Goal: Task Accomplishment & Management: Manage account settings

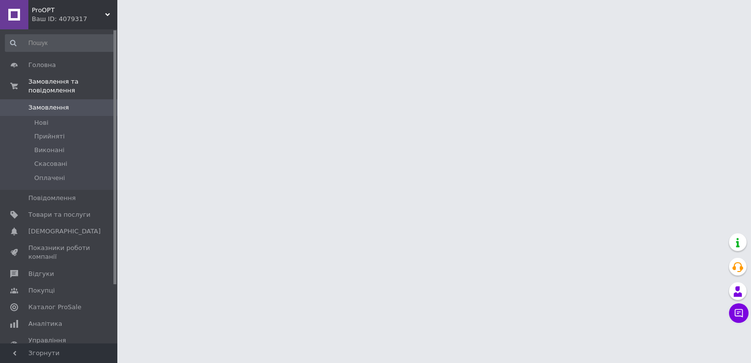
click at [602, 24] on html "ProOPT Ваш ID: 4079317 Сайт ProOPT Кабінет покупця Перевірити стан системи Стор…" at bounding box center [375, 12] width 751 height 24
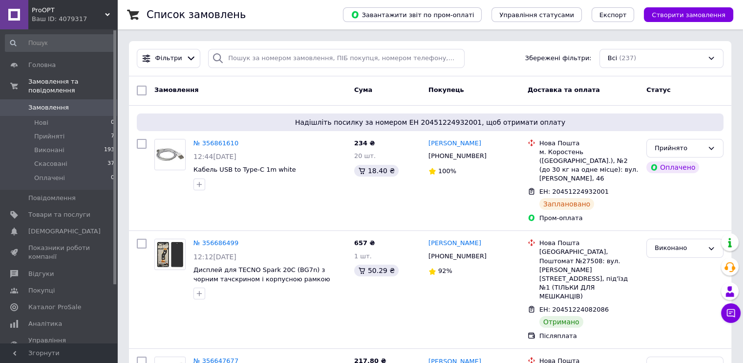
drag, startPoint x: 84, startPoint y: 17, endPoint x: 62, endPoint y: 50, distance: 40.3
click at [83, 17] on div "Ваш ID: 4079317" at bounding box center [75, 19] width 86 height 9
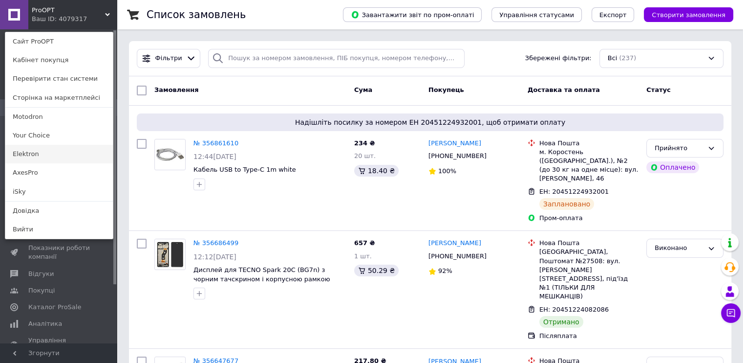
click at [42, 151] on link "Elektron" at bounding box center [59, 154] width 108 height 19
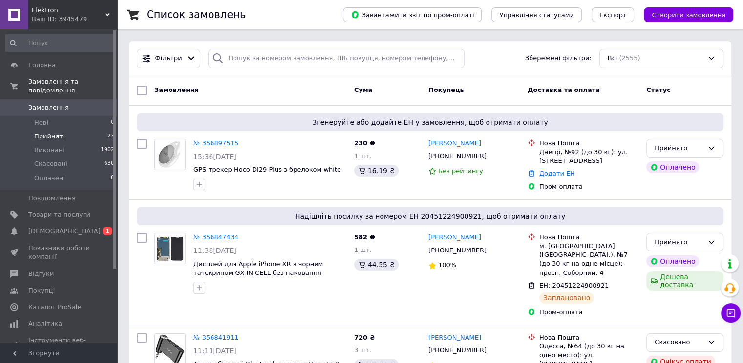
click at [55, 132] on span "Прийняті" at bounding box center [49, 136] width 30 height 9
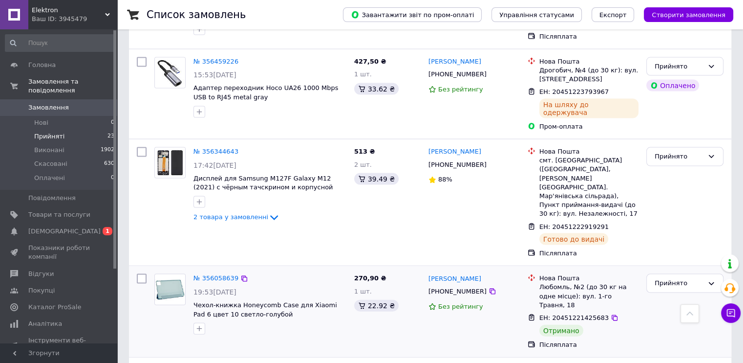
scroll to position [2027, 0]
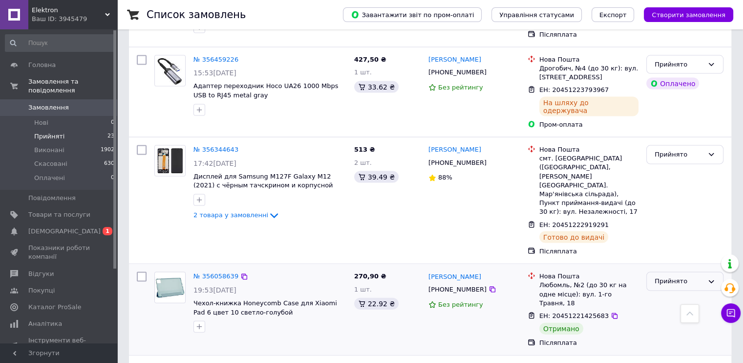
click at [653, 272] on div "Прийнято" at bounding box center [685, 281] width 77 height 19
click at [663, 293] on li "Виконано" at bounding box center [685, 302] width 76 height 18
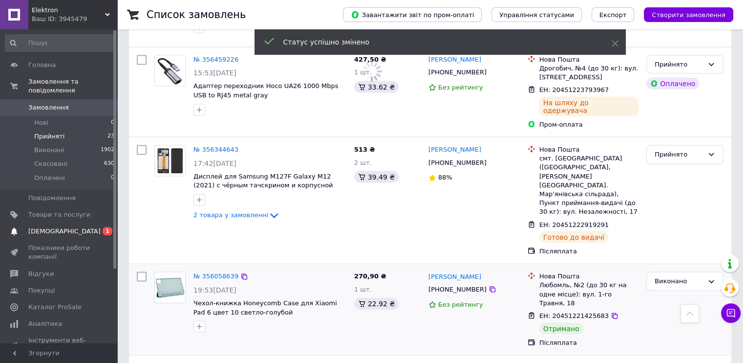
click at [59, 223] on link "Сповіщення 0 1" at bounding box center [60, 231] width 120 height 17
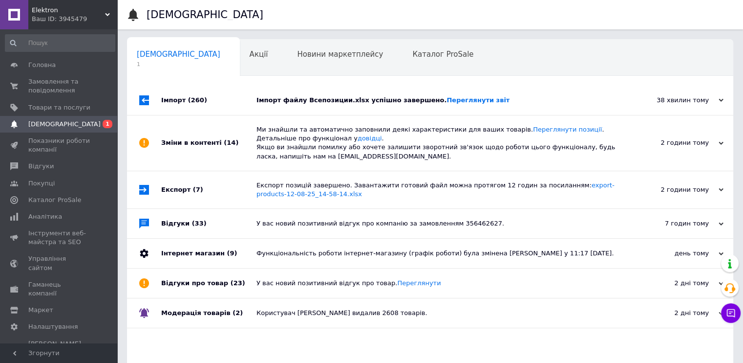
click at [199, 100] on span "(260)" at bounding box center [197, 99] width 19 height 7
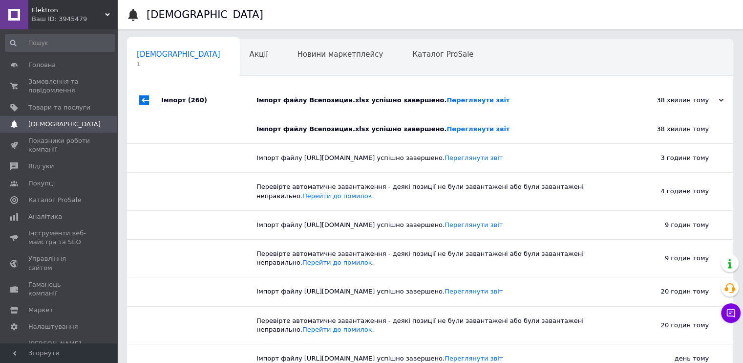
click at [188, 97] on span "(260)" at bounding box center [197, 99] width 19 height 7
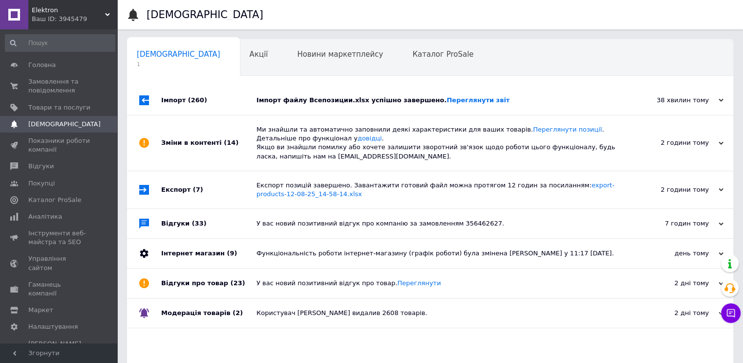
click at [52, 18] on div "Ваш ID: 3945479" at bounding box center [75, 19] width 86 height 9
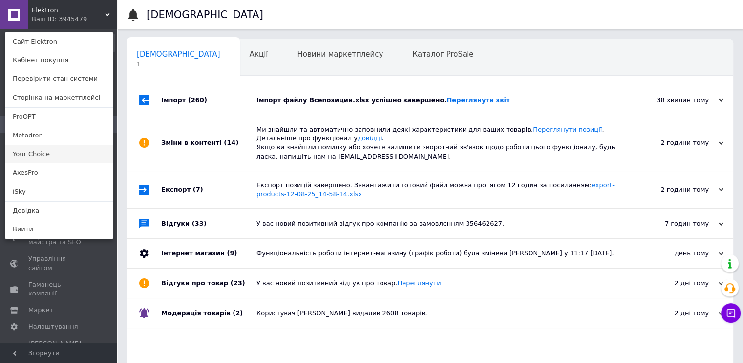
click at [39, 150] on link "Your Choice" at bounding box center [59, 154] width 108 height 19
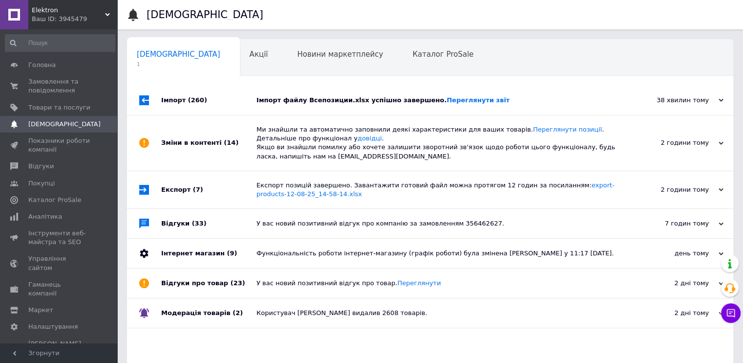
click at [49, 17] on div "Ваш ID: 3945479" at bounding box center [75, 19] width 86 height 9
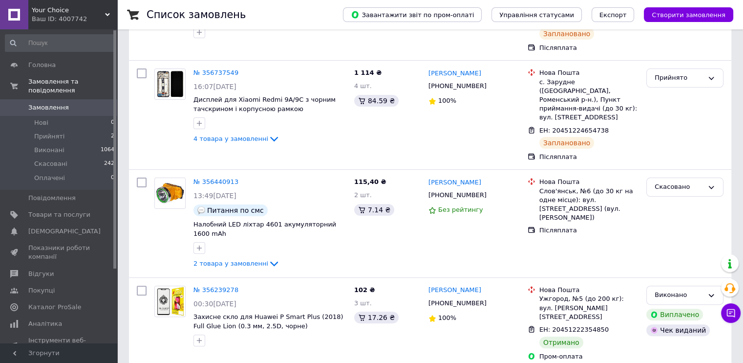
scroll to position [195, 0]
click at [43, 16] on div "Ваш ID: 4007742" at bounding box center [75, 19] width 86 height 9
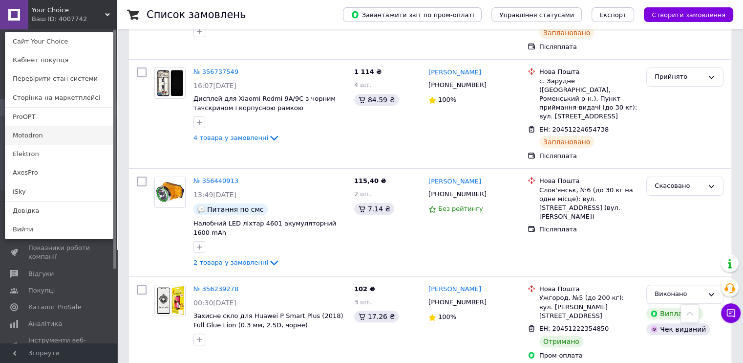
click at [43, 132] on link "Motodron" at bounding box center [59, 135] width 108 height 19
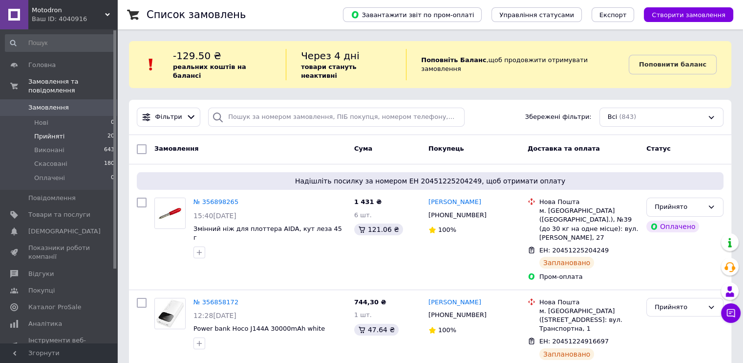
click at [74, 129] on li "Прийняті 20" at bounding box center [60, 136] width 120 height 14
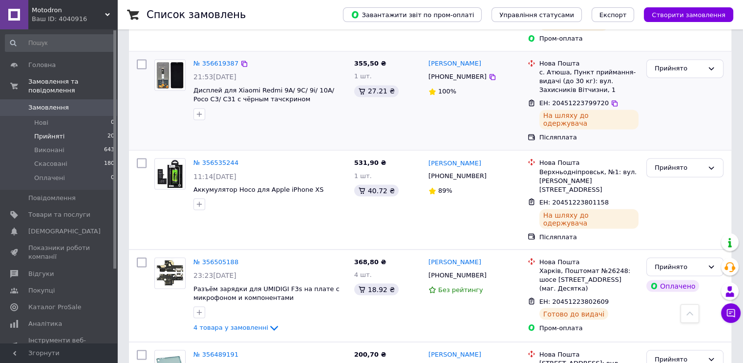
scroll to position [1791, 0]
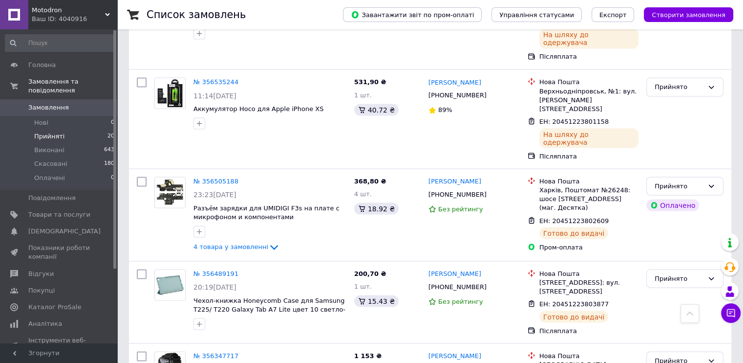
click at [61, 17] on div "Ваш ID: 4040916" at bounding box center [75, 19] width 86 height 9
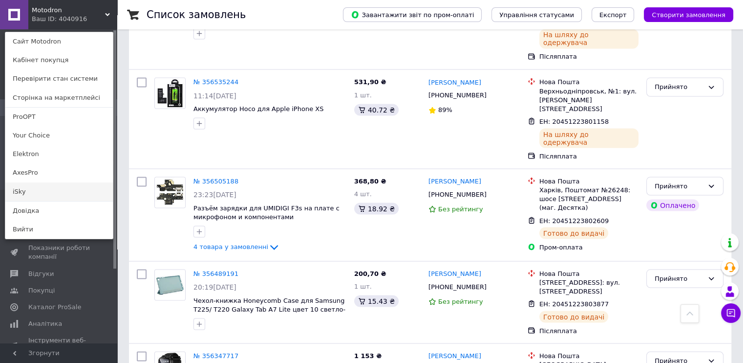
click at [39, 189] on link "iSky" at bounding box center [59, 191] width 108 height 19
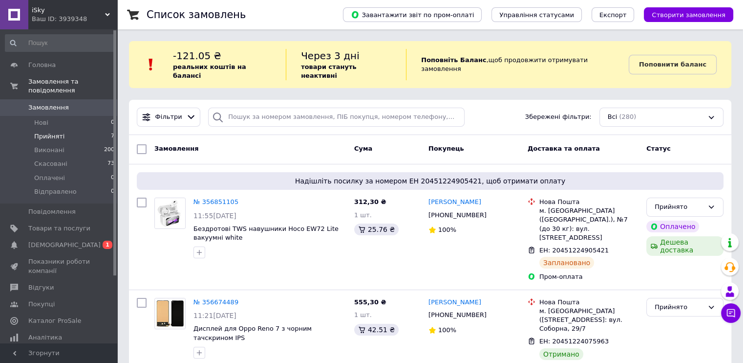
click at [72, 129] on li "Прийняті 7" at bounding box center [60, 136] width 120 height 14
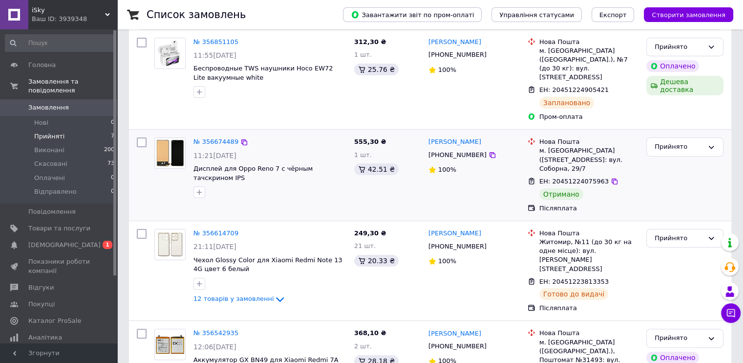
scroll to position [195, 0]
click at [72, 129] on li "Прийняті 7" at bounding box center [60, 136] width 120 height 14
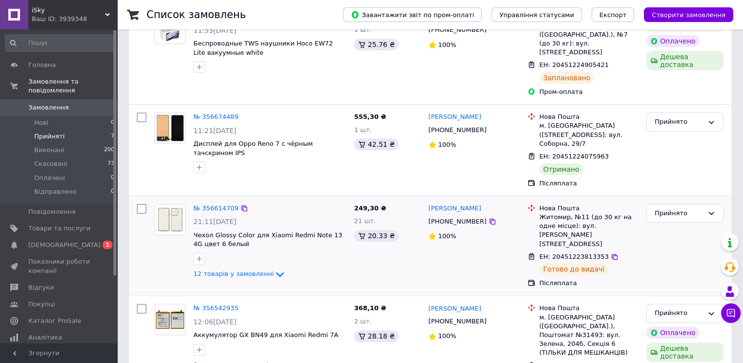
scroll to position [244, 0]
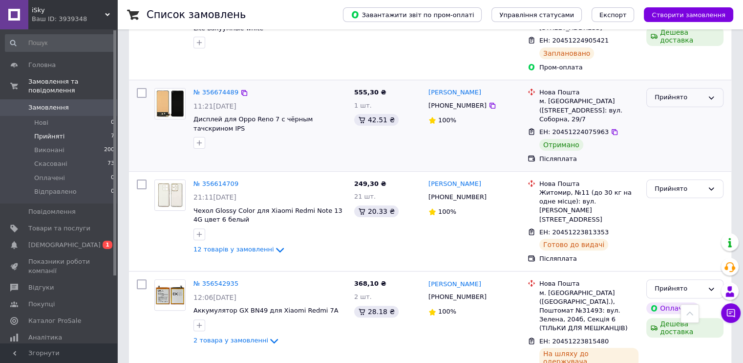
click at [667, 92] on div "Прийнято" at bounding box center [679, 97] width 49 height 10
click at [667, 109] on li "Виконано" at bounding box center [685, 118] width 76 height 18
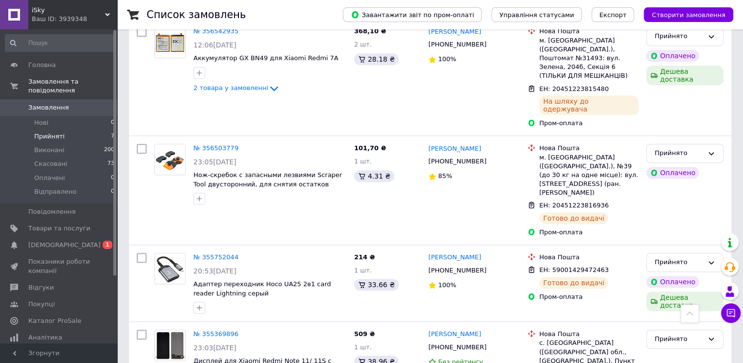
scroll to position [505, 0]
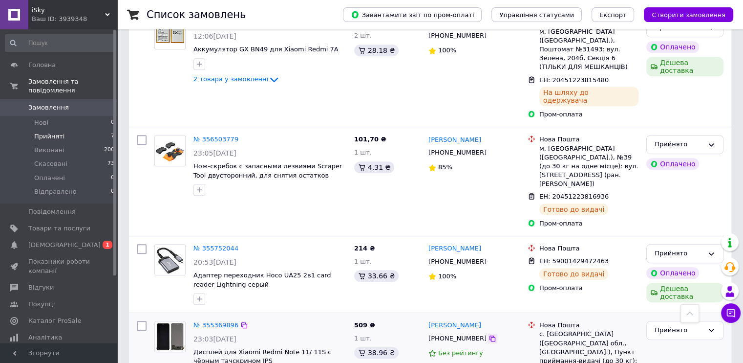
click at [489, 334] on icon at bounding box center [493, 338] width 8 height 8
click at [61, 240] on span "[DEMOGRAPHIC_DATA]" at bounding box center [64, 244] width 72 height 9
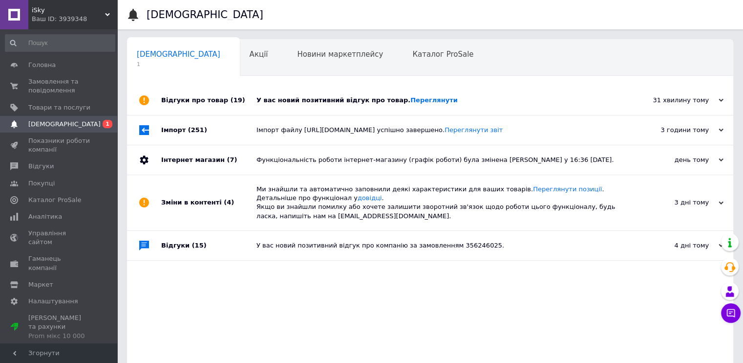
click at [190, 102] on div "Відгуки про товар (19)" at bounding box center [208, 100] width 95 height 29
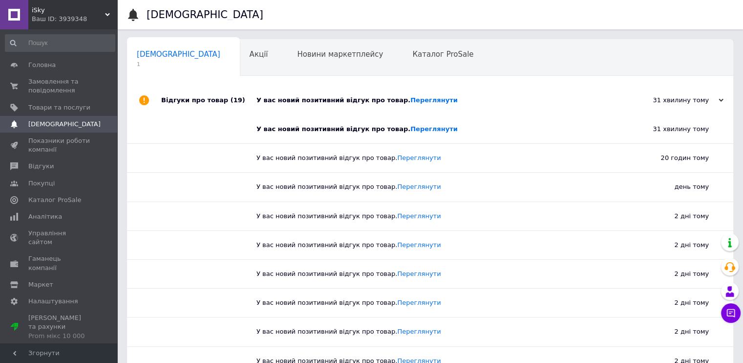
drag, startPoint x: 403, startPoint y: 128, endPoint x: 367, endPoint y: 127, distance: 35.7
click at [51, 15] on div "Ваш ID: 3939348" at bounding box center [75, 19] width 86 height 9
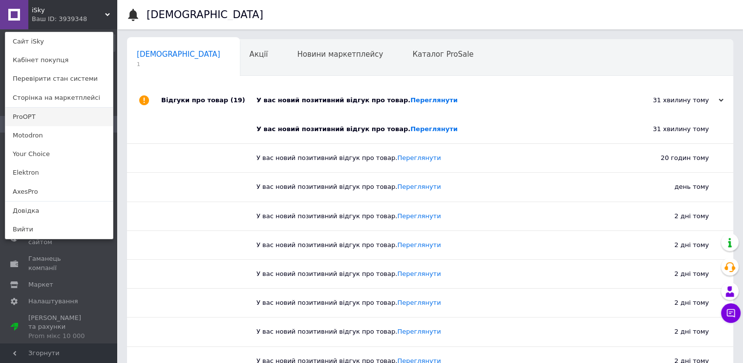
click at [37, 113] on link "ProOPT" at bounding box center [59, 117] width 108 height 19
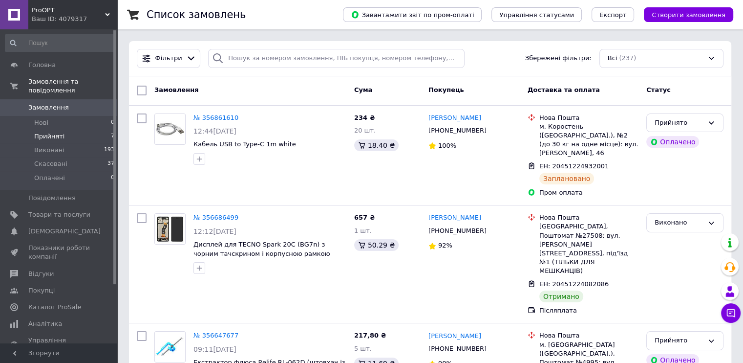
click at [84, 129] on li "Прийняті 7" at bounding box center [60, 136] width 120 height 14
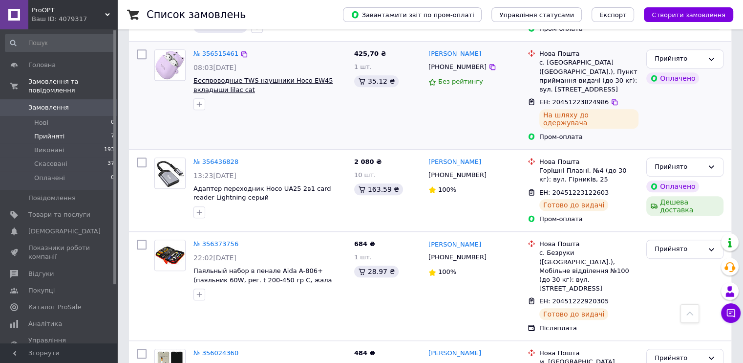
scroll to position [446, 0]
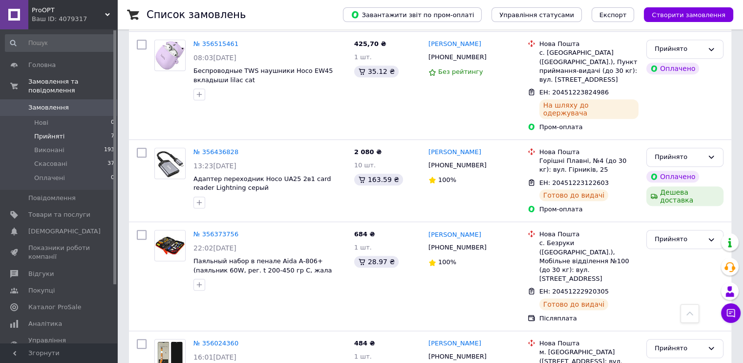
click at [70, 21] on div "Ваш ID: 4079317" at bounding box center [75, 19] width 86 height 9
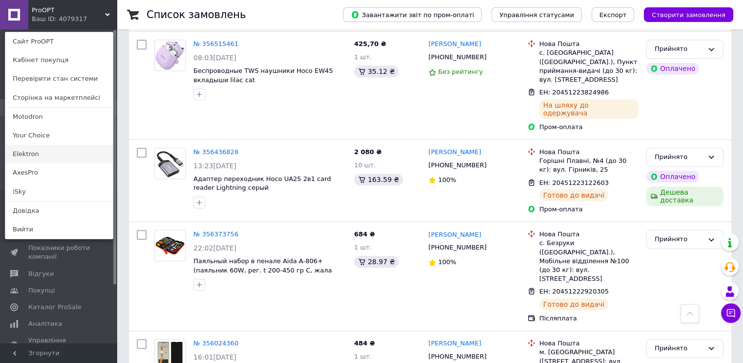
click at [31, 154] on link "Elektron" at bounding box center [59, 154] width 108 height 19
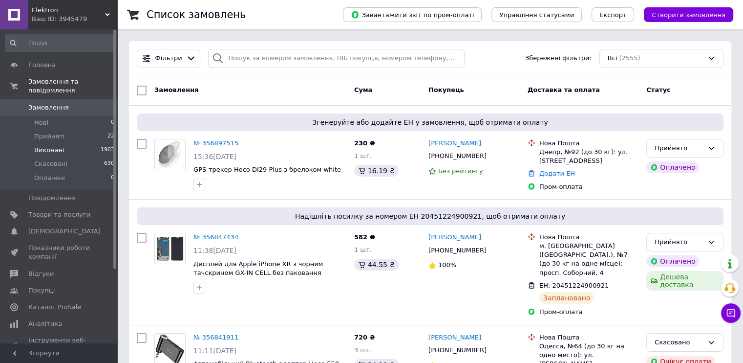
click at [63, 144] on li "Виконані 1903" at bounding box center [60, 150] width 120 height 14
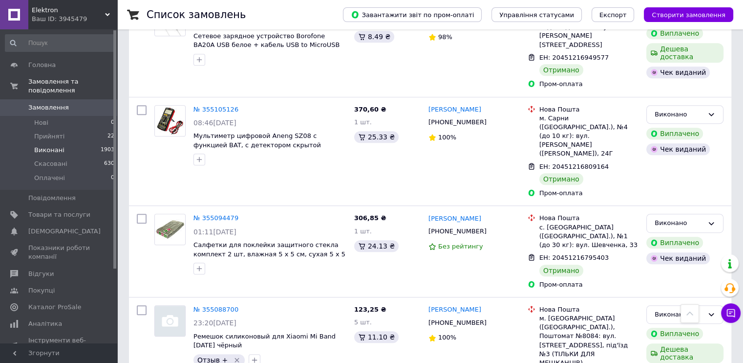
scroll to position [4189, 0]
click at [53, 14] on span "Elektron" at bounding box center [68, 10] width 73 height 9
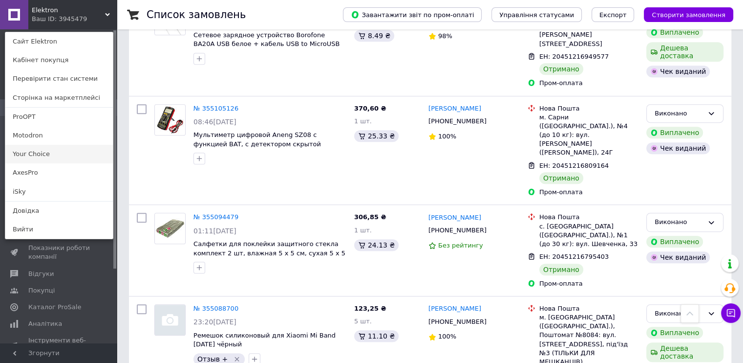
click at [33, 156] on link "Your Choice" at bounding box center [59, 154] width 108 height 19
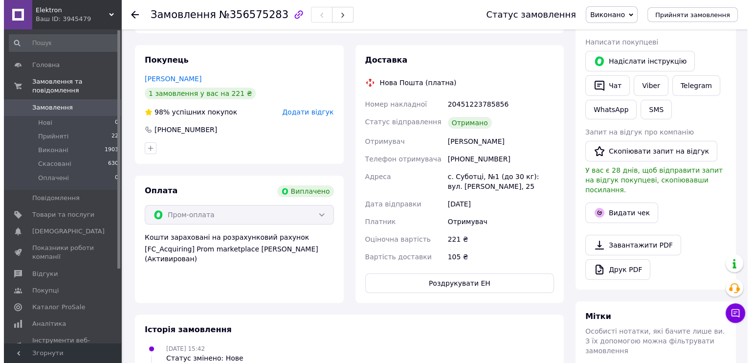
scroll to position [195, 0]
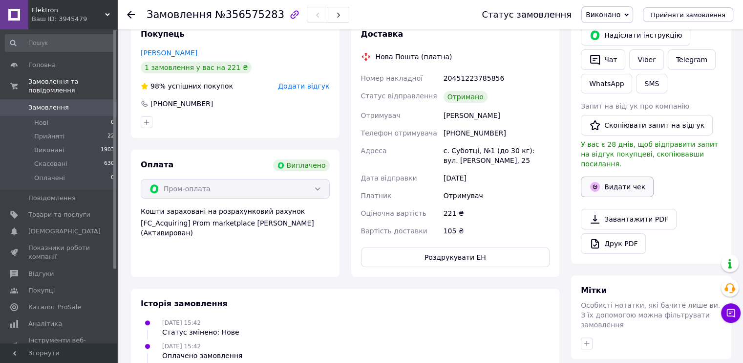
click at [604, 176] on button "Видати чек" at bounding box center [617, 186] width 73 height 21
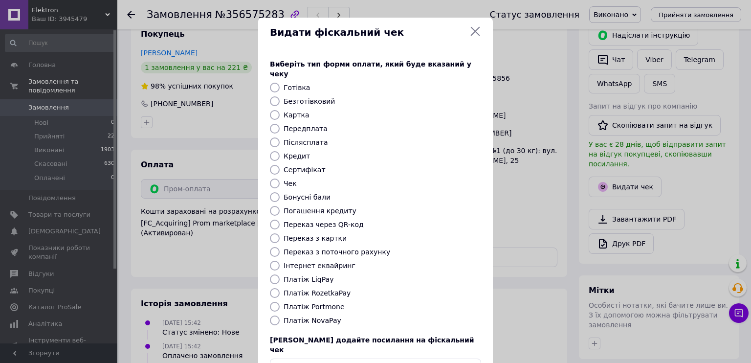
click at [311, 97] on label "Безготівковий" at bounding box center [308, 101] width 51 height 8
click at [280, 96] on input "Безготівковий" at bounding box center [275, 101] width 10 height 10
radio input "true"
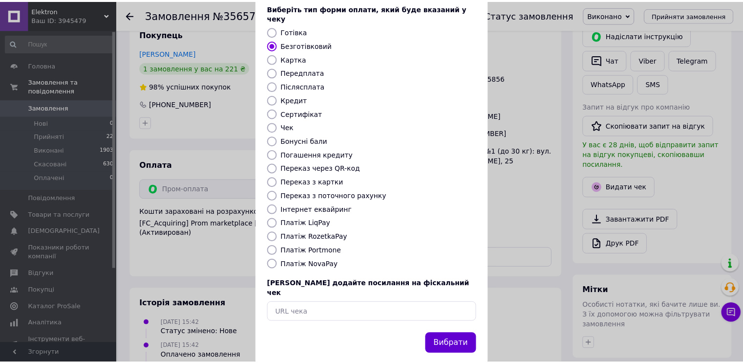
scroll to position [57, 0]
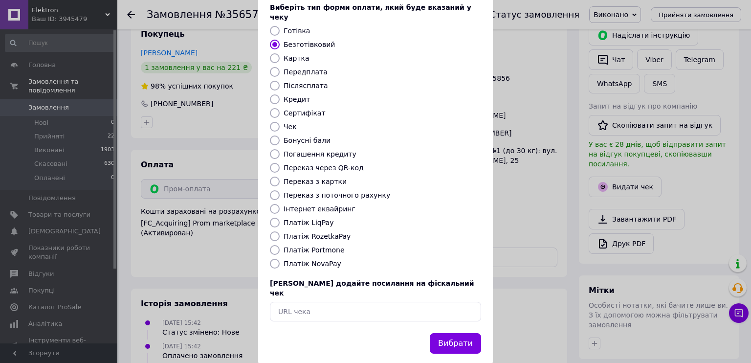
click at [453, 333] on button "Вибрати" at bounding box center [455, 343] width 51 height 21
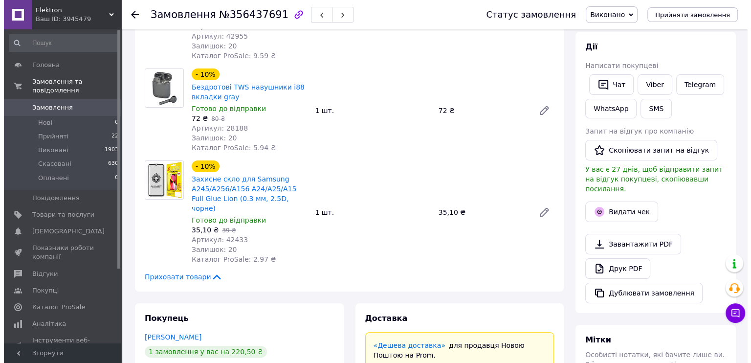
scroll to position [147, 0]
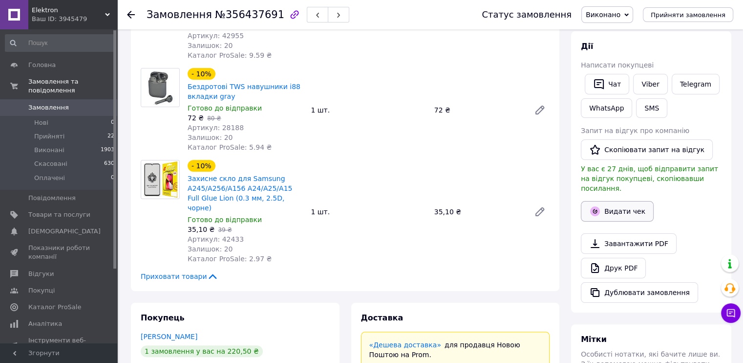
click at [624, 201] on button "Видати чек" at bounding box center [617, 211] width 73 height 21
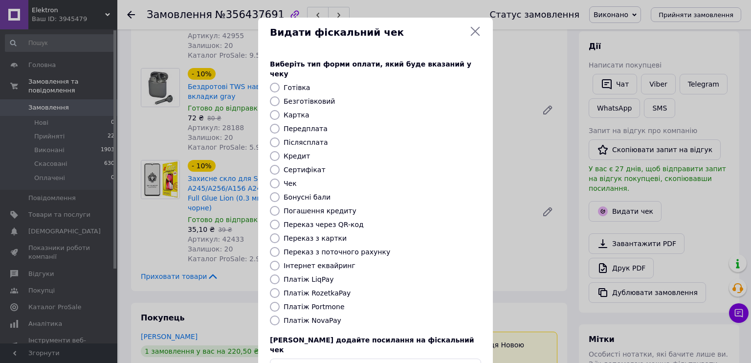
click at [320, 97] on label "Безготівковий" at bounding box center [308, 101] width 51 height 8
click at [299, 97] on label "Безготівковий" at bounding box center [308, 101] width 51 height 8
click at [280, 96] on input "Безготівковий" at bounding box center [275, 101] width 10 height 10
radio input "true"
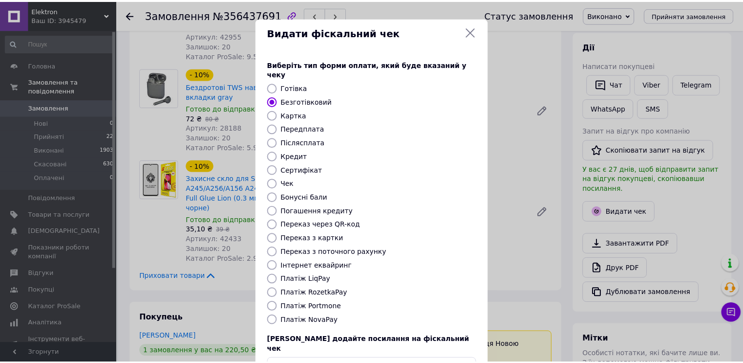
scroll to position [57, 0]
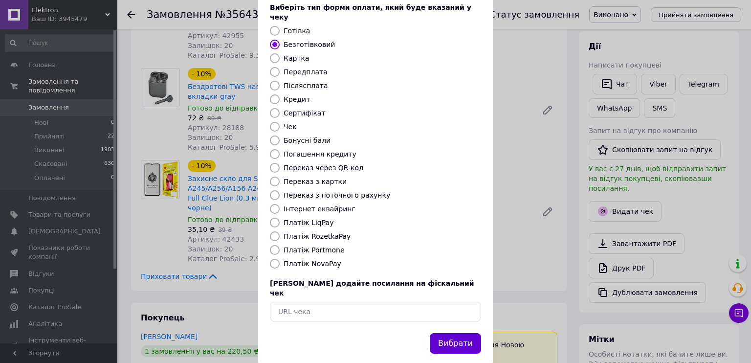
click at [455, 333] on button "Вибрати" at bounding box center [455, 343] width 51 height 21
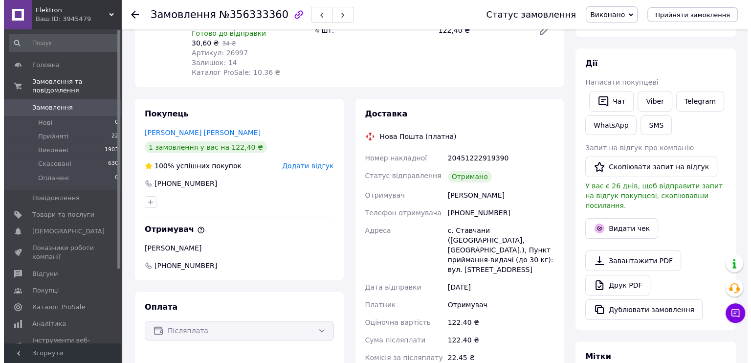
scroll to position [147, 0]
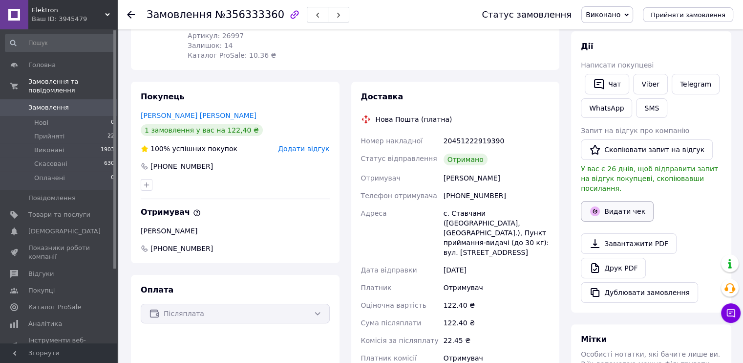
click at [613, 205] on button "Видати чек" at bounding box center [617, 211] width 73 height 21
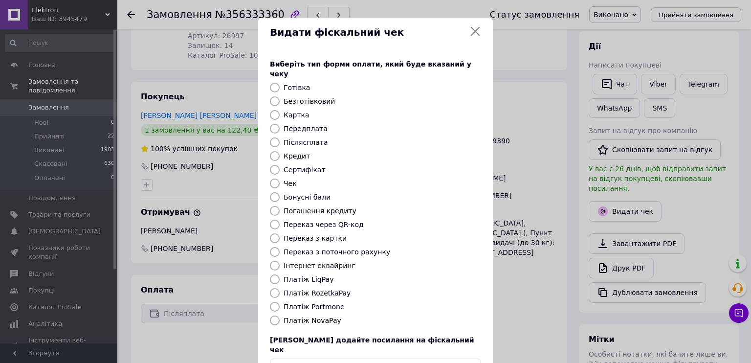
click at [313, 97] on label "Безготівковий" at bounding box center [308, 101] width 51 height 8
click at [280, 96] on input "Безготівковий" at bounding box center [275, 101] width 10 height 10
radio input "true"
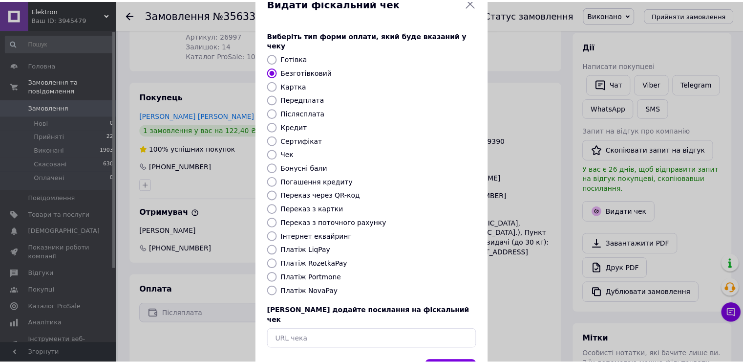
scroll to position [57, 0]
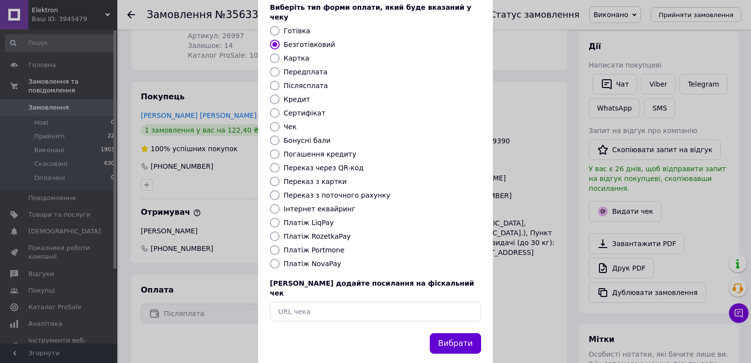
click at [456, 333] on button "Вибрати" at bounding box center [455, 343] width 51 height 21
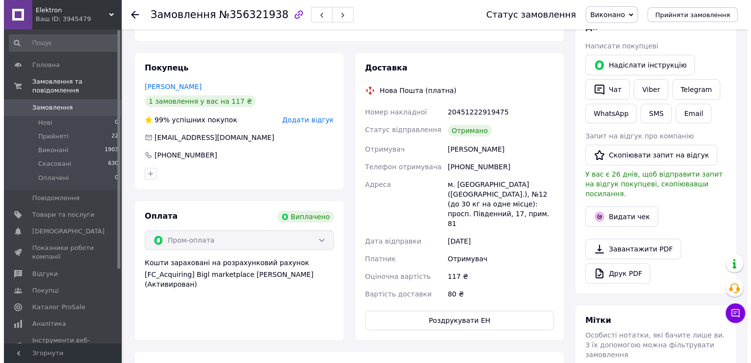
scroll to position [244, 0]
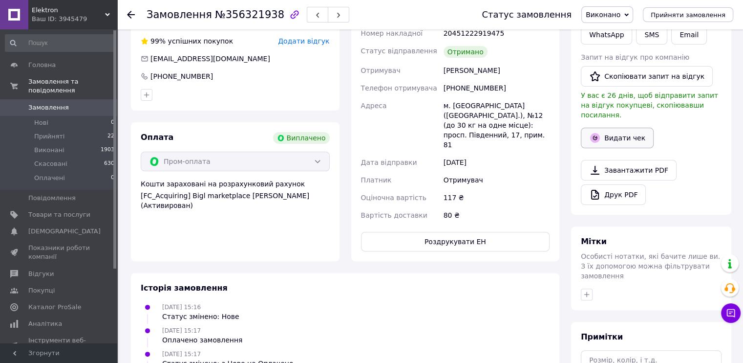
click at [622, 128] on button "Видати чек" at bounding box center [617, 138] width 73 height 21
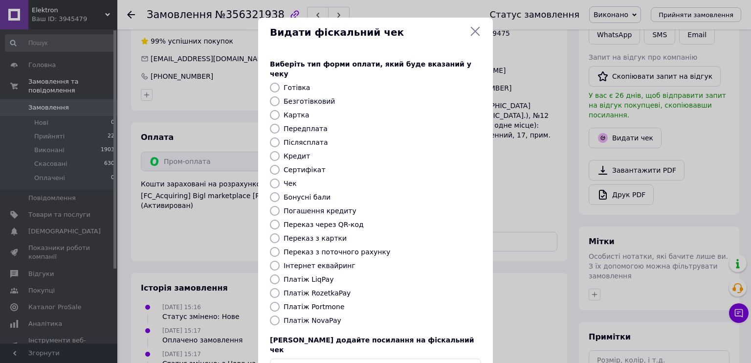
click at [315, 97] on label "Безготівковий" at bounding box center [308, 101] width 51 height 8
click at [280, 96] on input "Безготівковий" at bounding box center [275, 101] width 10 height 10
radio input "true"
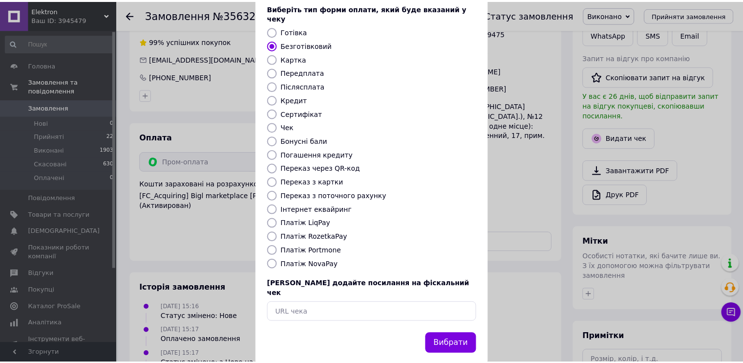
scroll to position [57, 0]
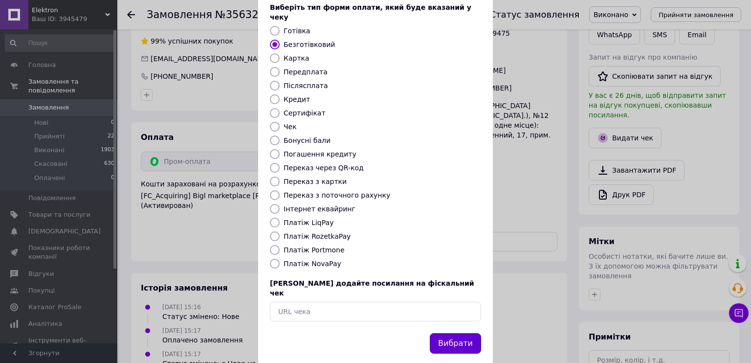
click at [460, 333] on button "Вибрати" at bounding box center [455, 343] width 51 height 21
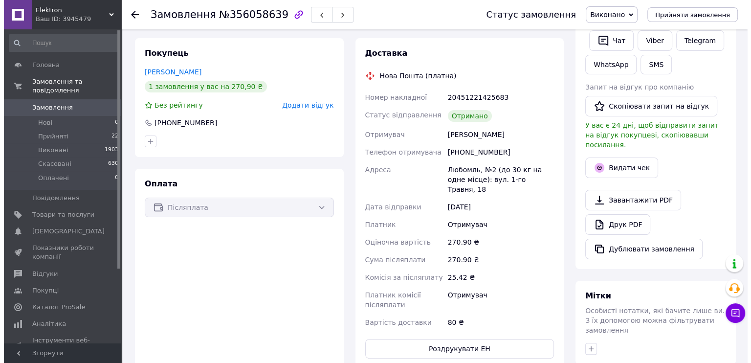
scroll to position [195, 0]
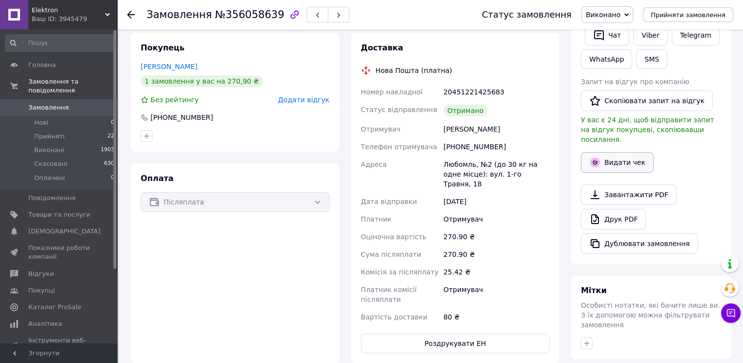
click at [607, 152] on button "Видати чек" at bounding box center [617, 162] width 73 height 21
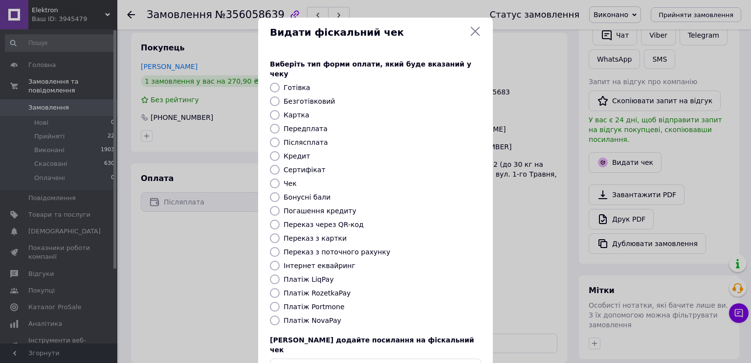
click at [317, 97] on label "Безготівковий" at bounding box center [308, 101] width 51 height 8
click at [280, 96] on input "Безготівковий" at bounding box center [275, 101] width 10 height 10
radio input "true"
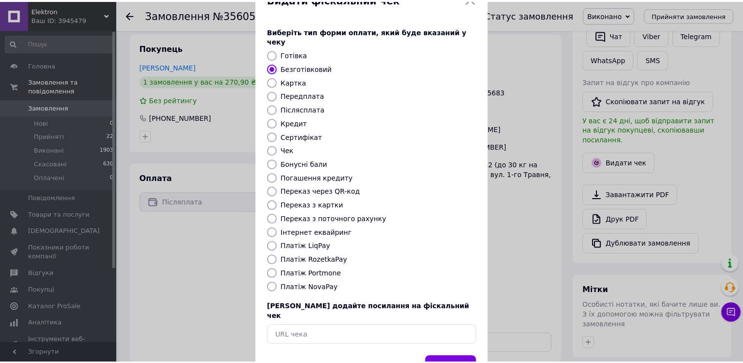
scroll to position [57, 0]
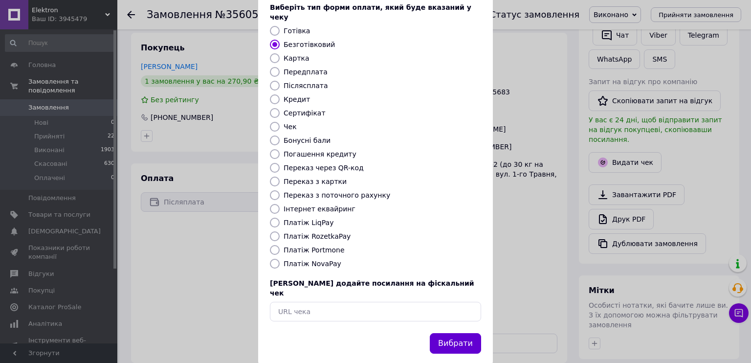
click at [465, 333] on button "Вибрати" at bounding box center [455, 343] width 51 height 21
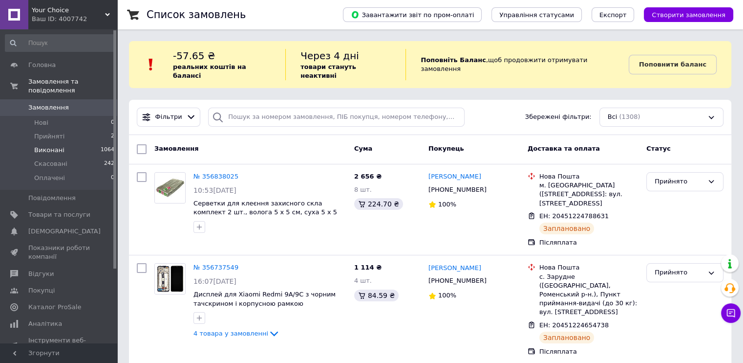
click at [53, 146] on span "Виконані" at bounding box center [49, 150] width 30 height 9
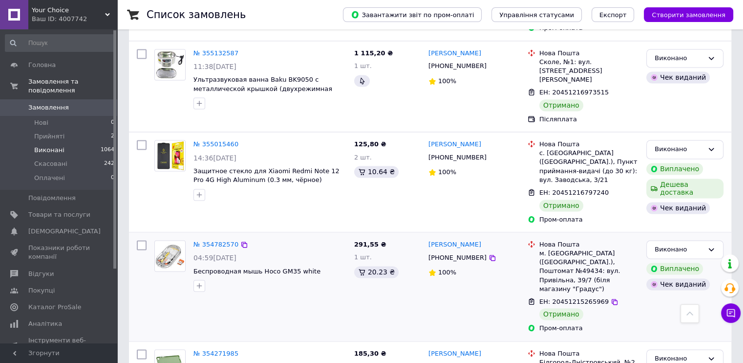
scroll to position [1417, 0]
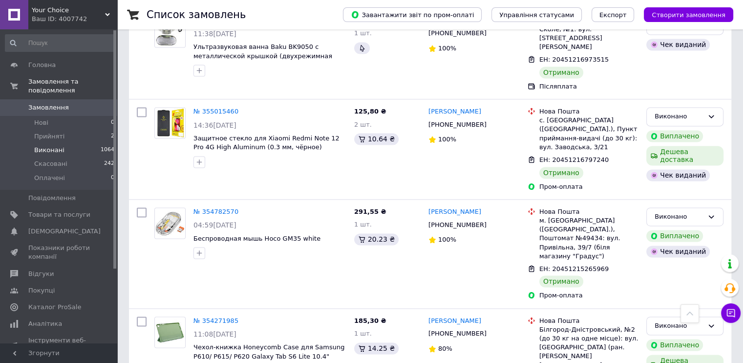
click at [47, 8] on span "Your Choice" at bounding box center [68, 10] width 73 height 9
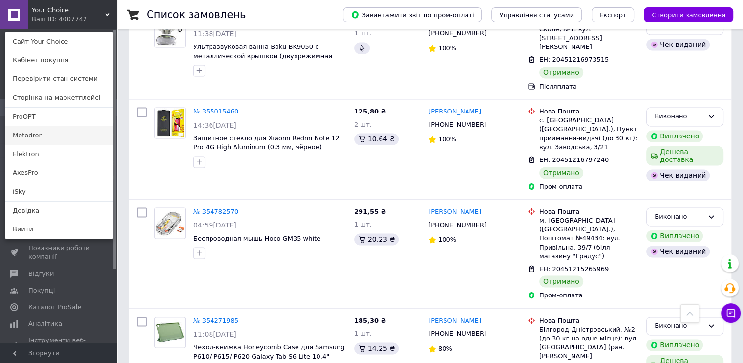
click at [35, 134] on link "Motodron" at bounding box center [59, 135] width 108 height 19
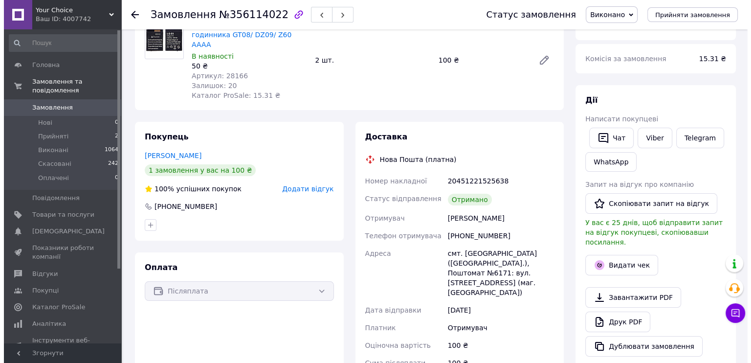
scroll to position [98, 0]
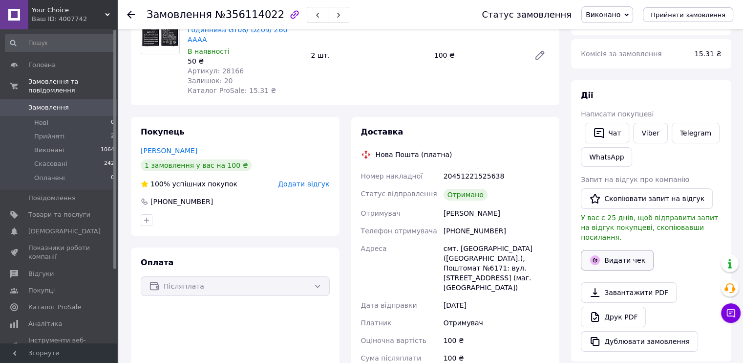
click at [616, 255] on button "Видати чек" at bounding box center [617, 260] width 73 height 21
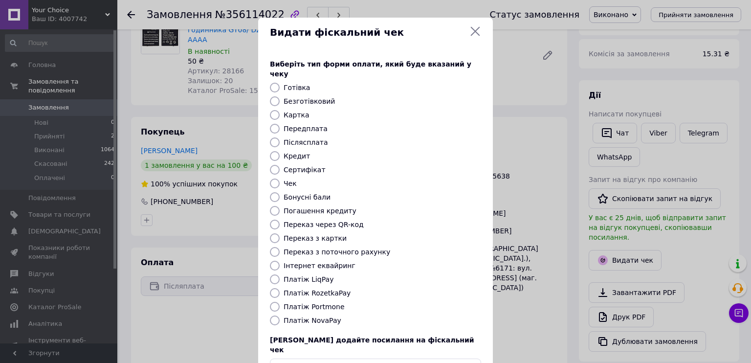
click at [315, 97] on label "Безготівковий" at bounding box center [308, 101] width 51 height 8
click at [280, 96] on input "Безготівковий" at bounding box center [275, 101] width 10 height 10
radio input "true"
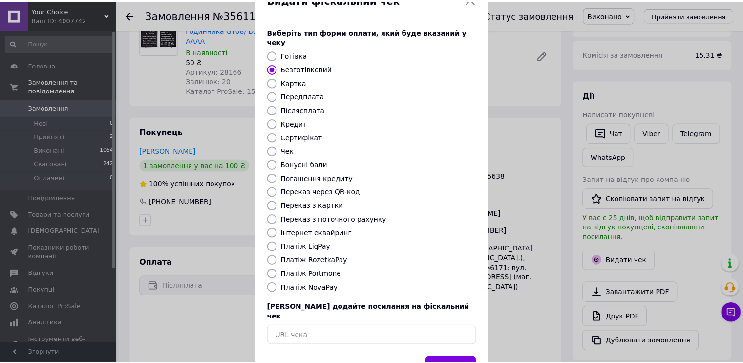
scroll to position [57, 0]
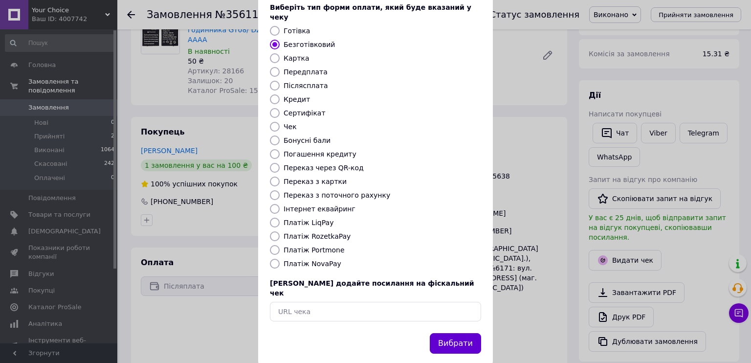
click at [463, 333] on button "Вибрати" at bounding box center [455, 343] width 51 height 21
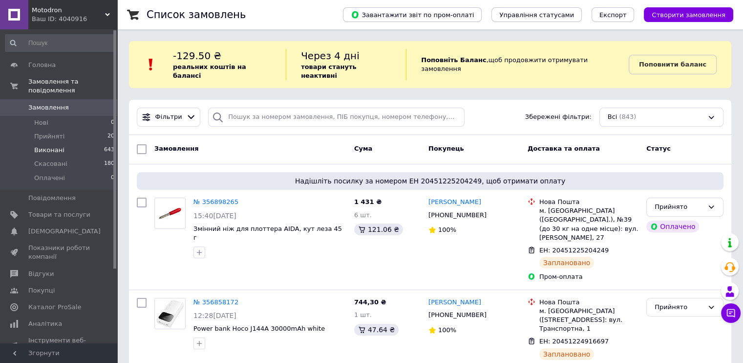
click at [60, 146] on span "Виконані" at bounding box center [49, 150] width 30 height 9
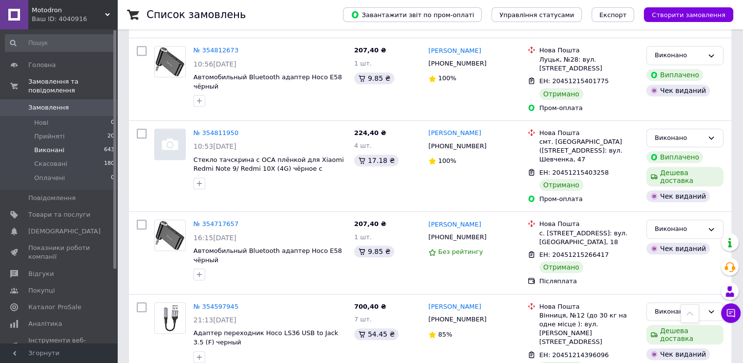
scroll to position [4306, 0]
click at [50, 12] on span "Motodron" at bounding box center [68, 10] width 73 height 9
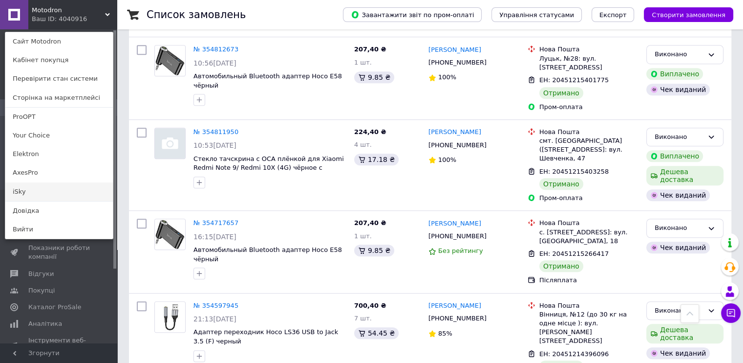
click at [33, 193] on link "iSky" at bounding box center [59, 191] width 108 height 19
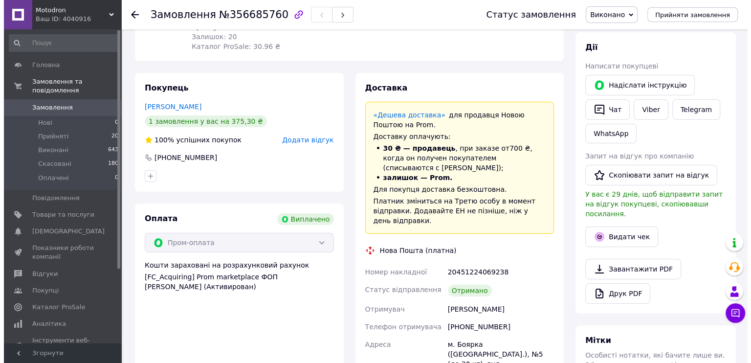
scroll to position [147, 0]
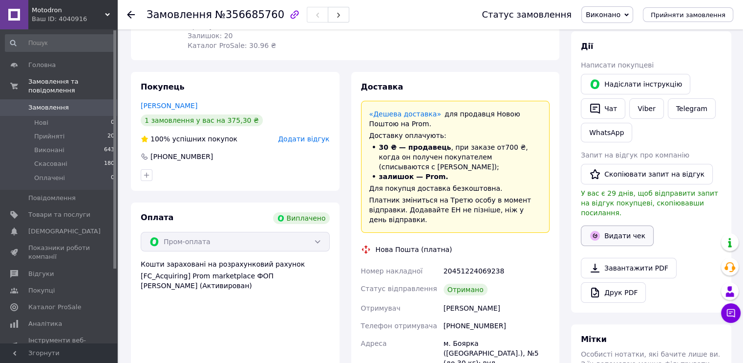
click at [620, 230] on button "Видати чек" at bounding box center [617, 235] width 73 height 21
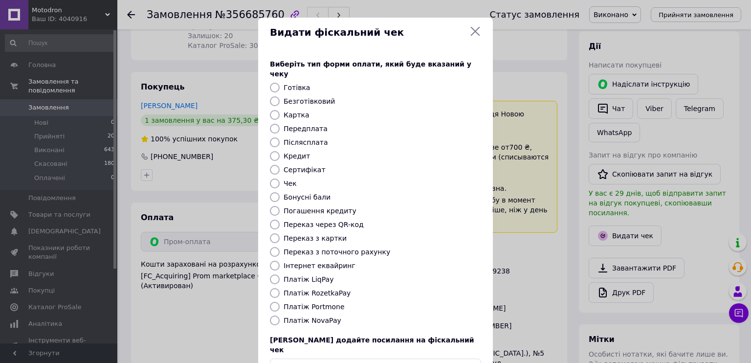
click at [302, 97] on label "Безготівковий" at bounding box center [308, 101] width 51 height 8
click at [280, 96] on input "Безготівковий" at bounding box center [275, 101] width 10 height 10
radio input "true"
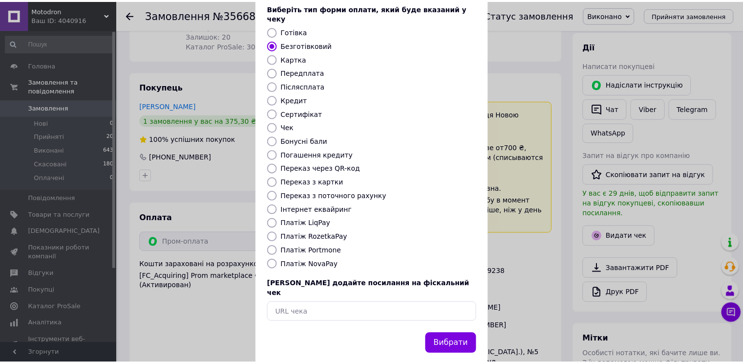
scroll to position [57, 0]
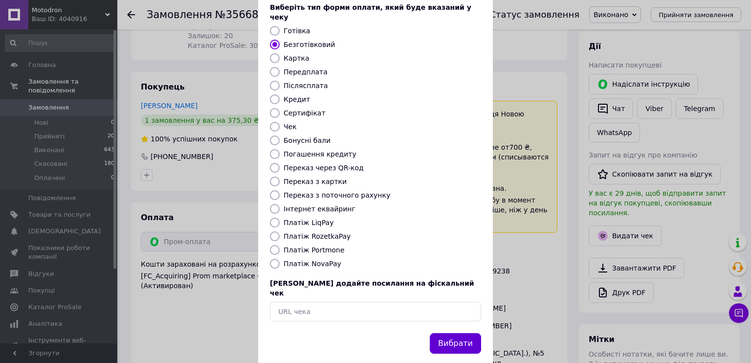
click at [457, 333] on button "Вибрати" at bounding box center [455, 343] width 51 height 21
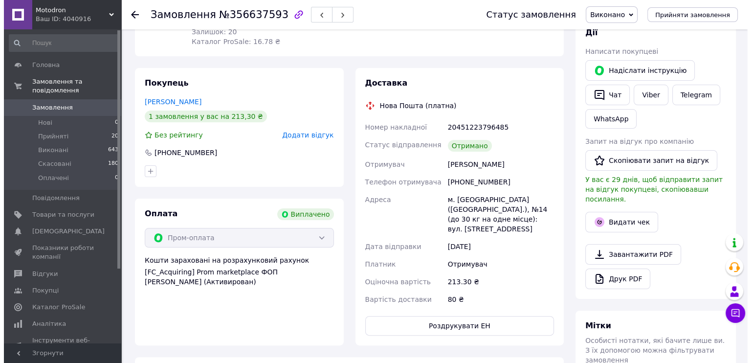
scroll to position [195, 0]
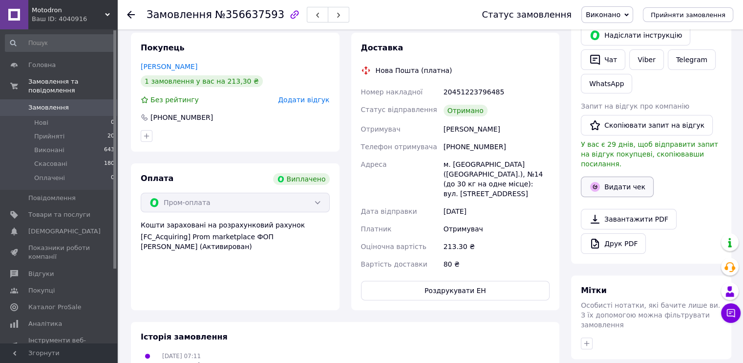
click at [628, 176] on button "Видати чек" at bounding box center [617, 186] width 73 height 21
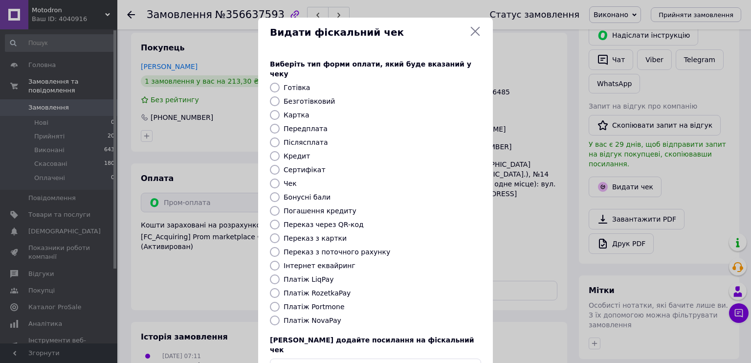
click at [297, 97] on label "Безготівковий" at bounding box center [308, 101] width 51 height 8
click at [280, 96] on input "Безготівковий" at bounding box center [275, 101] width 10 height 10
radio input "true"
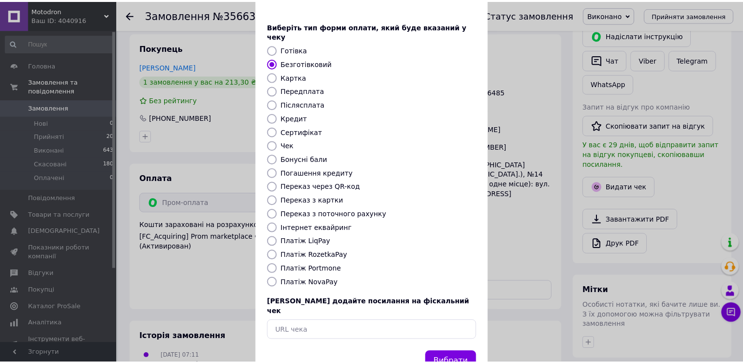
scroll to position [57, 0]
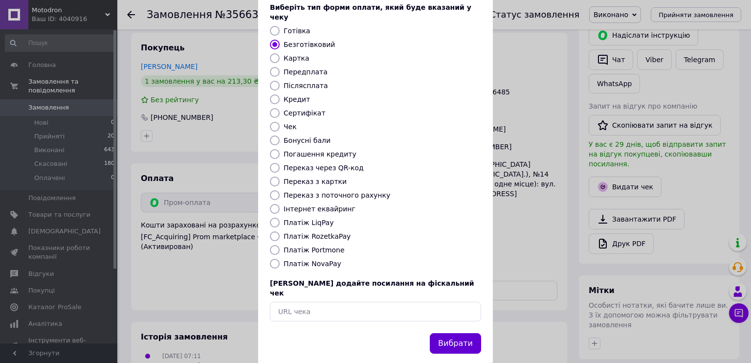
click at [457, 333] on button "Вибрати" at bounding box center [455, 343] width 51 height 21
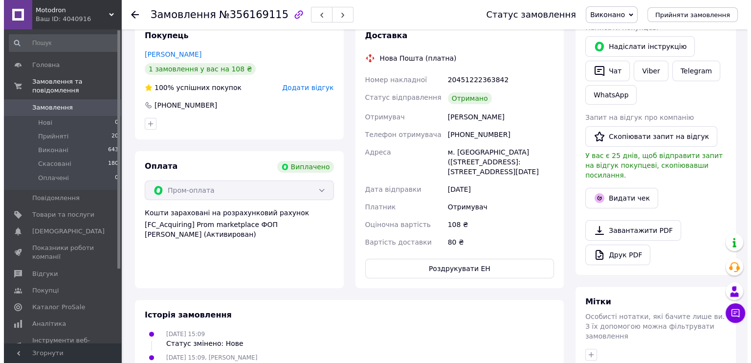
scroll to position [195, 0]
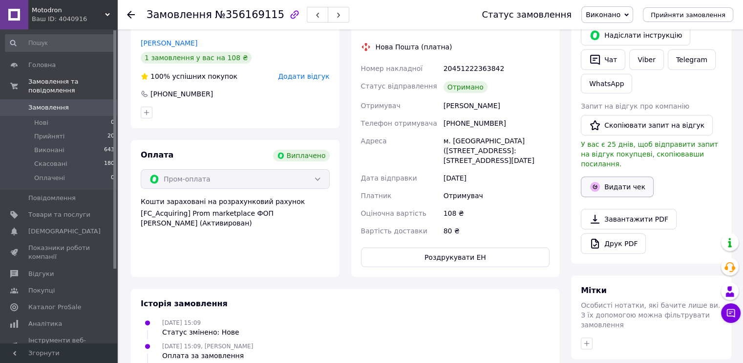
click at [616, 181] on button "Видати чек" at bounding box center [617, 186] width 73 height 21
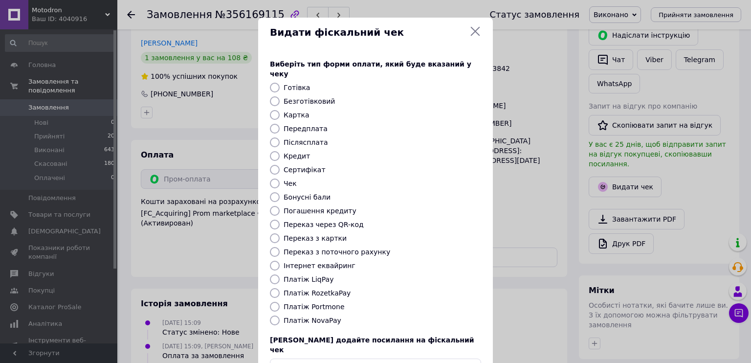
click at [309, 97] on label "Безготівковий" at bounding box center [308, 101] width 51 height 8
click at [280, 96] on input "Безготівковий" at bounding box center [275, 101] width 10 height 10
radio input "true"
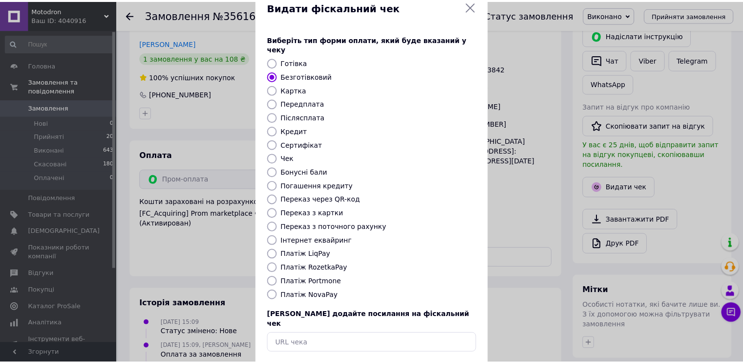
scroll to position [57, 0]
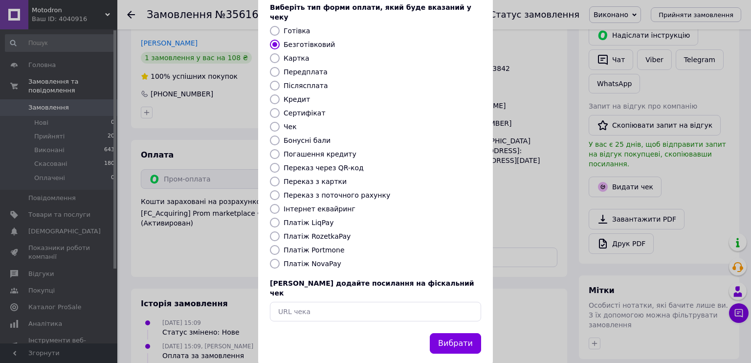
click at [455, 333] on button "Вибрати" at bounding box center [455, 343] width 51 height 21
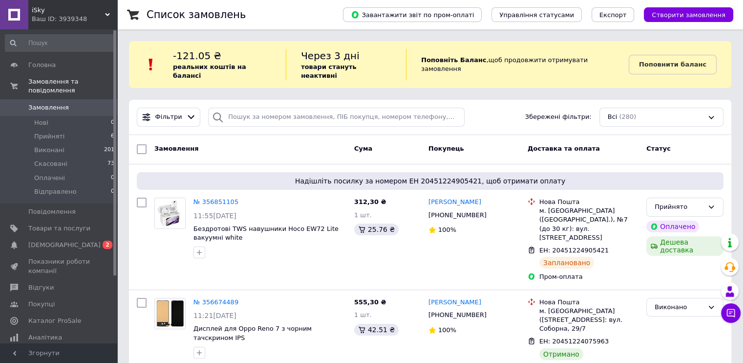
click at [55, 240] on span "[DEMOGRAPHIC_DATA]" at bounding box center [64, 244] width 72 height 9
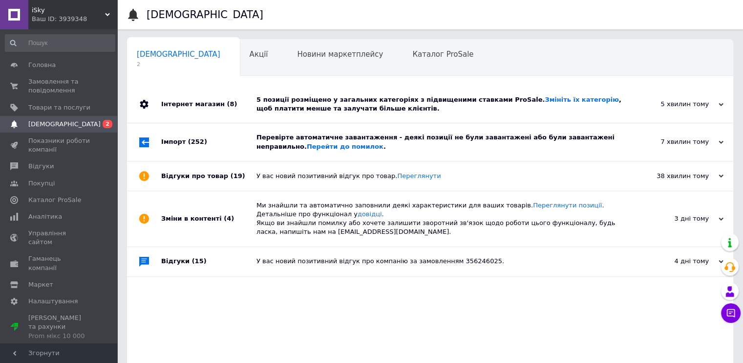
click at [186, 101] on div "Інтернет магазин (8)" at bounding box center [208, 104] width 95 height 37
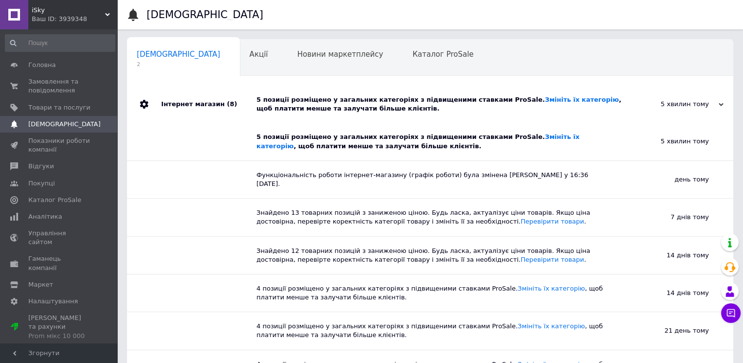
click at [186, 101] on div "Інтернет магазин (8)" at bounding box center [208, 104] width 95 height 37
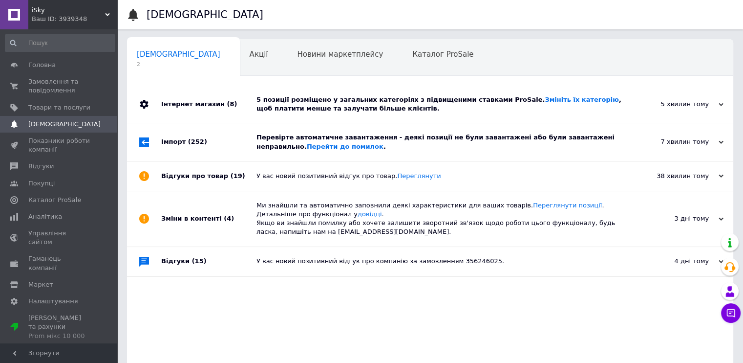
click at [180, 138] on div "Імпорт (252)" at bounding box center [208, 141] width 95 height 37
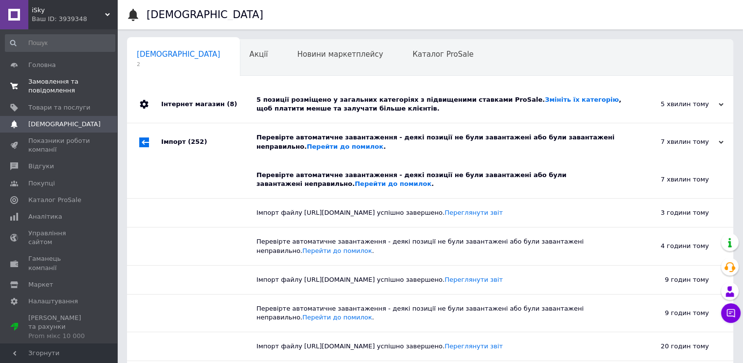
click at [64, 86] on span "Замовлення та повідомлення" at bounding box center [59, 86] width 62 height 18
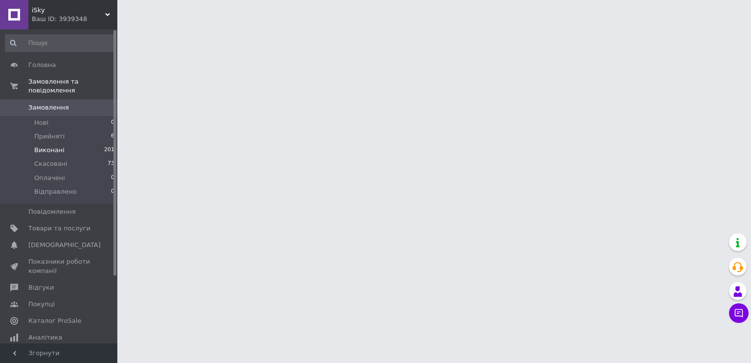
click at [58, 146] on span "Виконані" at bounding box center [49, 150] width 30 height 9
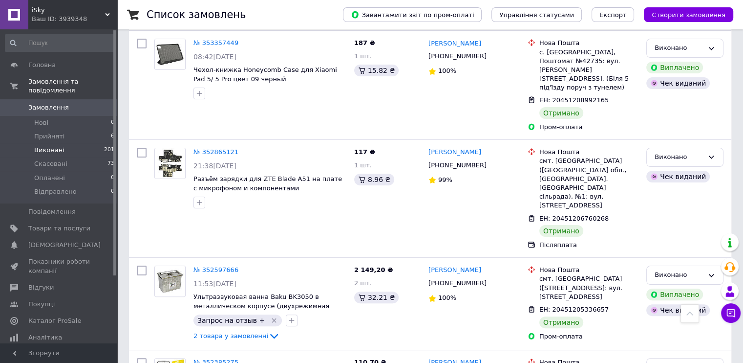
scroll to position [4056, 0]
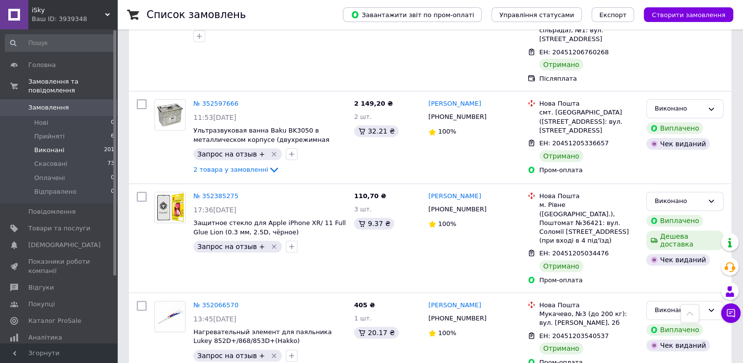
click at [59, 19] on div "Ваш ID: 3939348" at bounding box center [75, 19] width 86 height 9
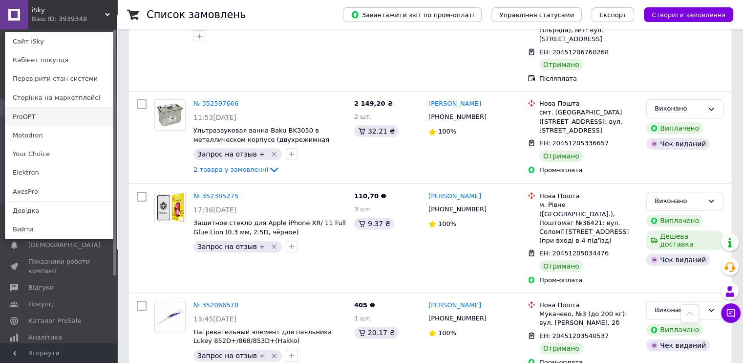
click at [43, 119] on link "ProOPT" at bounding box center [59, 117] width 108 height 19
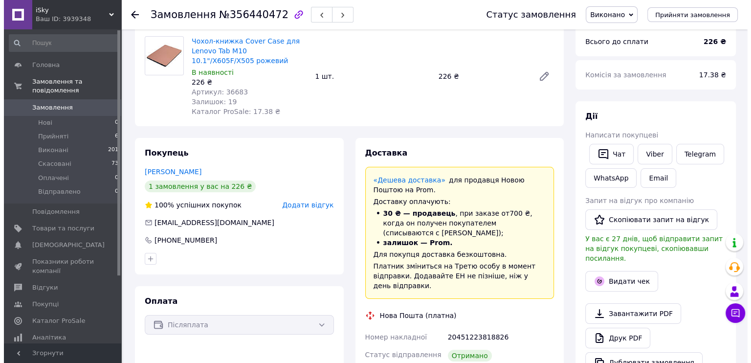
scroll to position [195, 0]
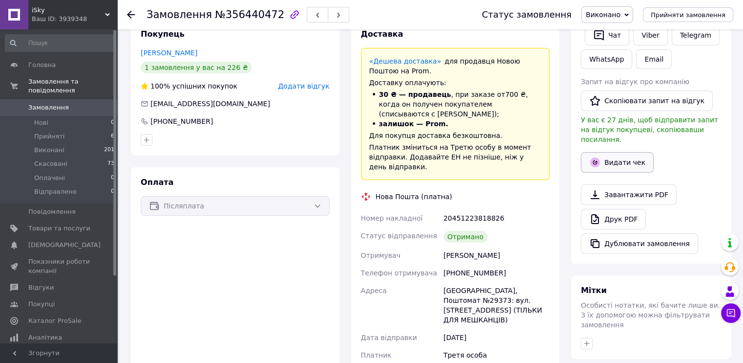
click at [610, 152] on button "Видати чек" at bounding box center [617, 162] width 73 height 21
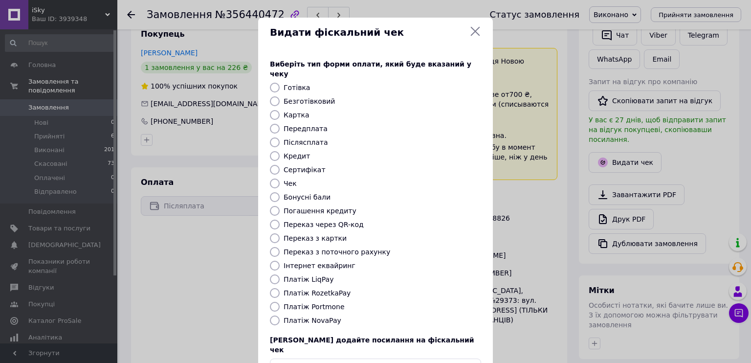
click at [317, 97] on label "Безготівковий" at bounding box center [308, 101] width 51 height 8
click at [280, 96] on input "Безготівковий" at bounding box center [275, 101] width 10 height 10
radio input "true"
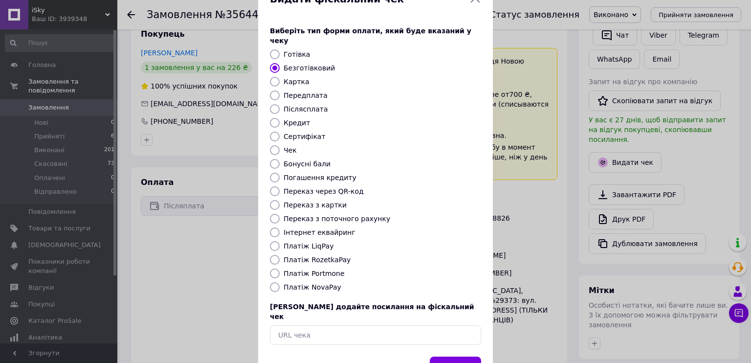
scroll to position [57, 0]
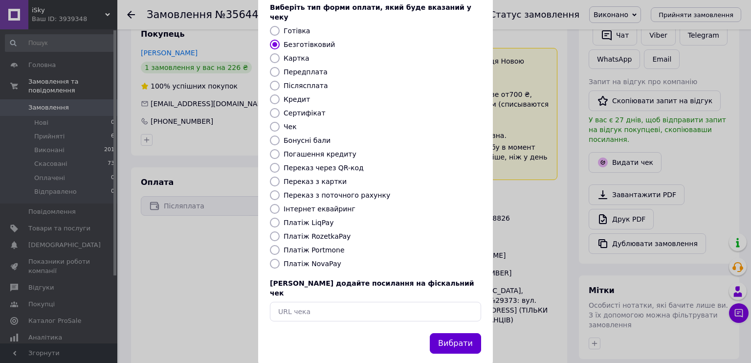
click at [465, 333] on button "Вибрати" at bounding box center [455, 343] width 51 height 21
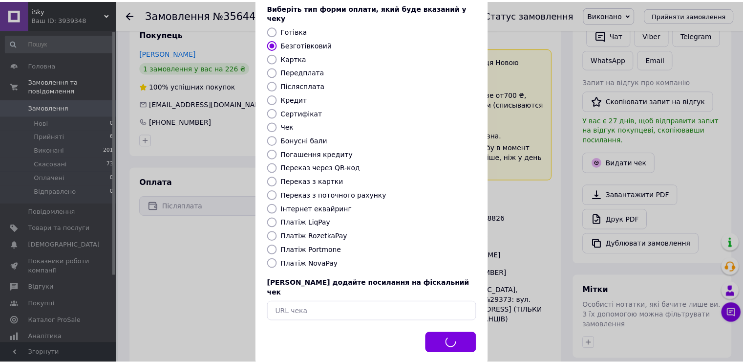
scroll to position [205, 0]
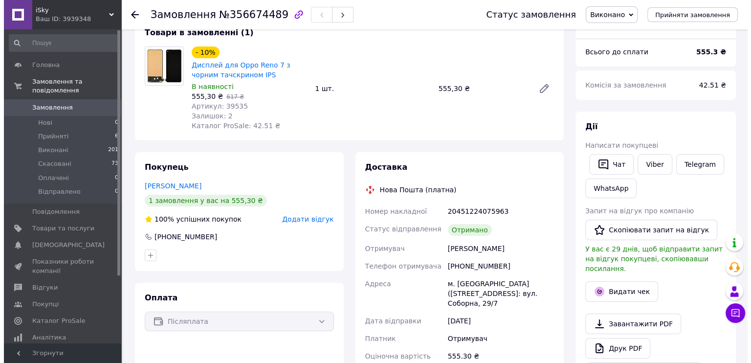
scroll to position [195, 0]
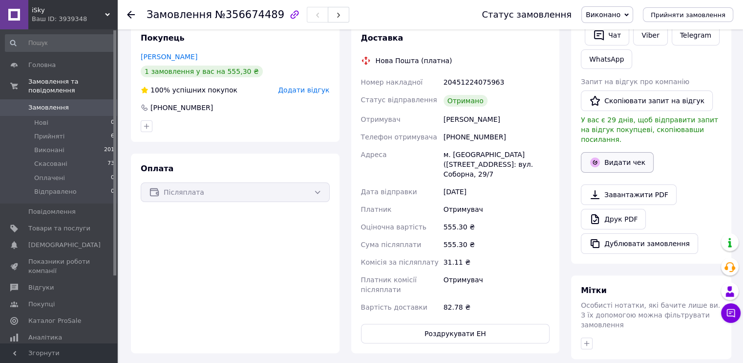
click at [590, 156] on icon "button" at bounding box center [595, 162] width 12 height 12
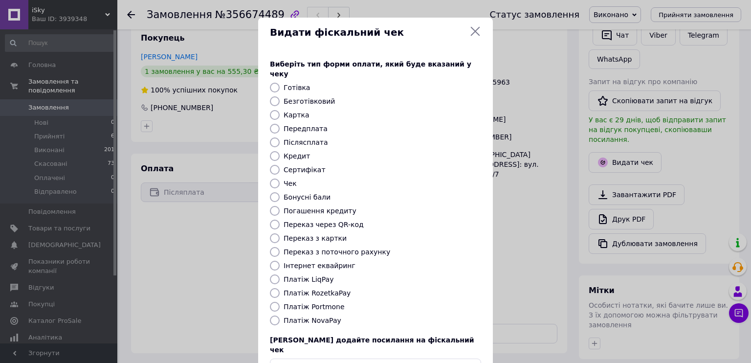
click at [299, 97] on label "Безготівковий" at bounding box center [308, 101] width 51 height 8
click at [280, 96] on input "Безготівковий" at bounding box center [275, 101] width 10 height 10
radio input "true"
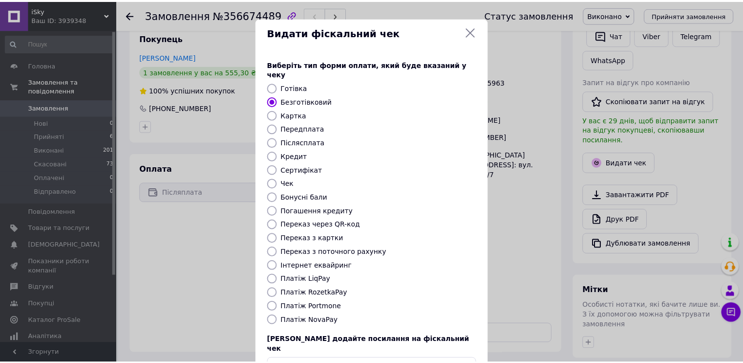
scroll to position [57, 0]
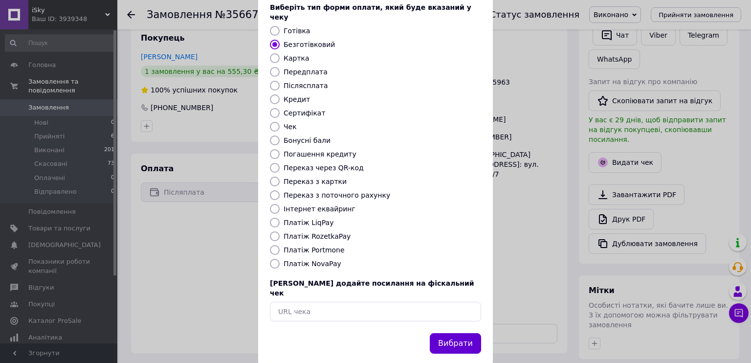
click at [461, 333] on button "Вибрати" at bounding box center [455, 343] width 51 height 21
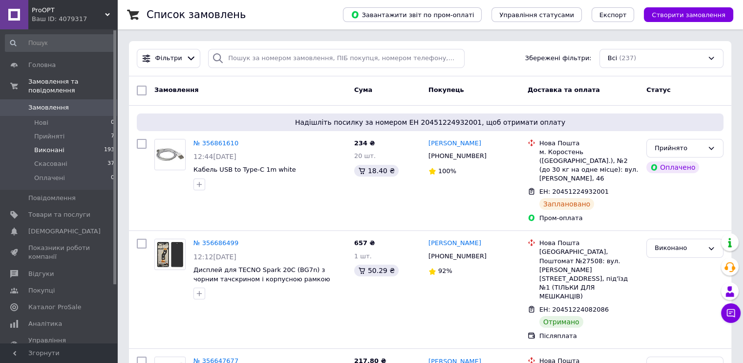
click at [59, 146] on span "Виконані" at bounding box center [49, 150] width 30 height 9
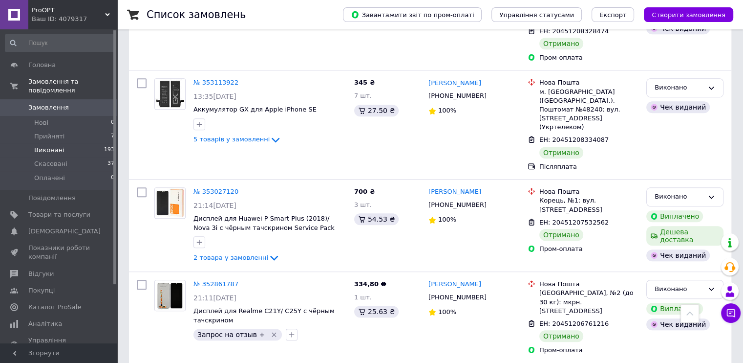
scroll to position [4453, 0]
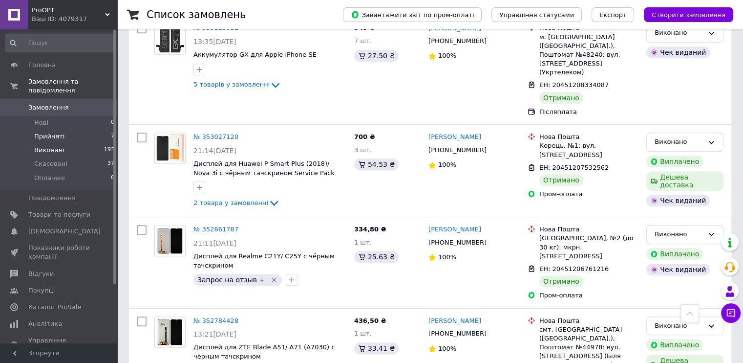
click at [60, 132] on span "Прийняті" at bounding box center [49, 136] width 30 height 9
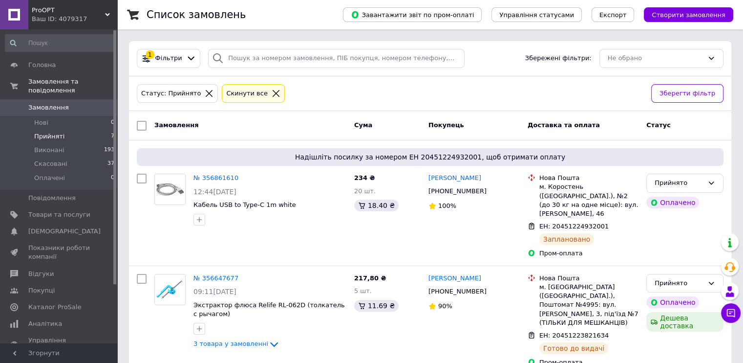
click at [55, 11] on span "ProOPT" at bounding box center [68, 10] width 73 height 9
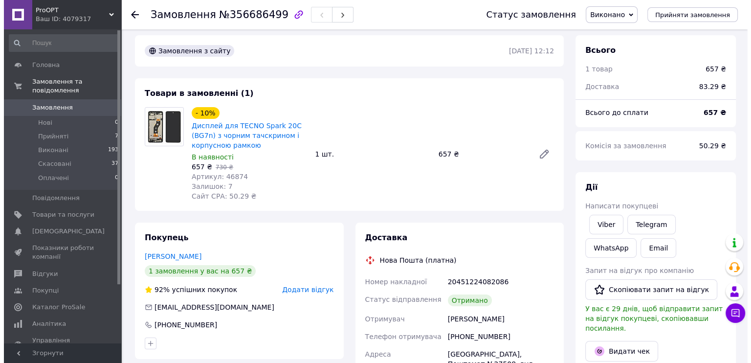
scroll to position [98, 0]
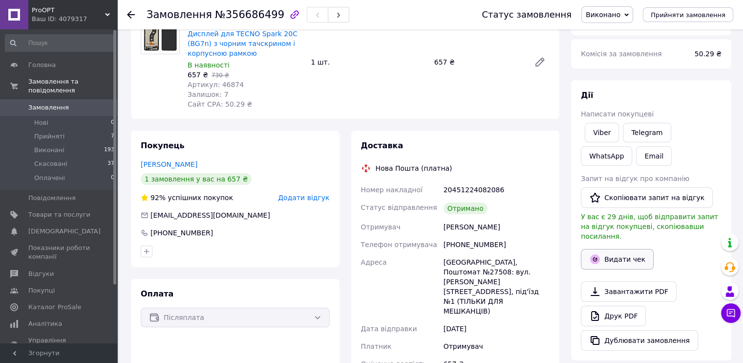
click at [617, 253] on button "Видати чек" at bounding box center [617, 259] width 73 height 21
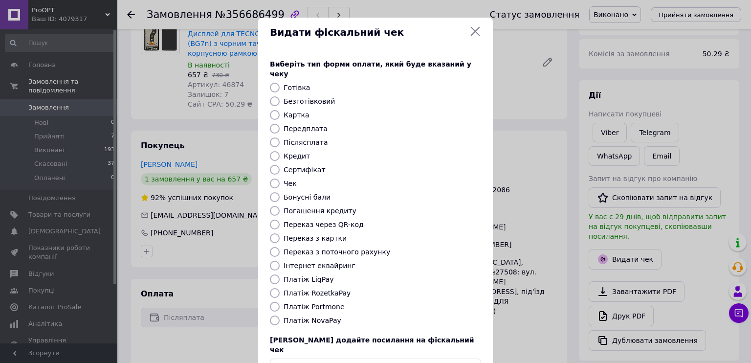
click at [318, 97] on label "Безготівковий" at bounding box center [308, 101] width 51 height 8
click at [280, 96] on input "Безготівковий" at bounding box center [275, 101] width 10 height 10
radio input "true"
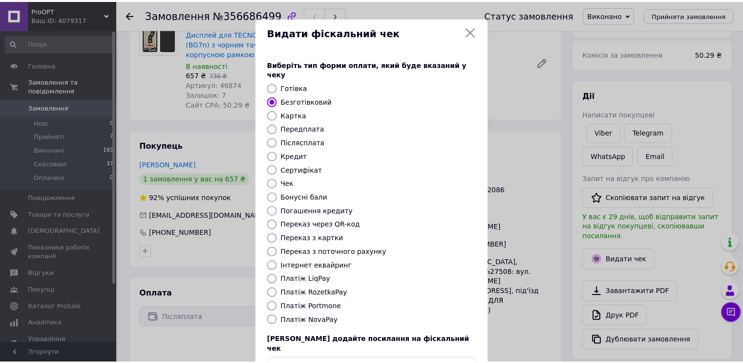
scroll to position [57, 0]
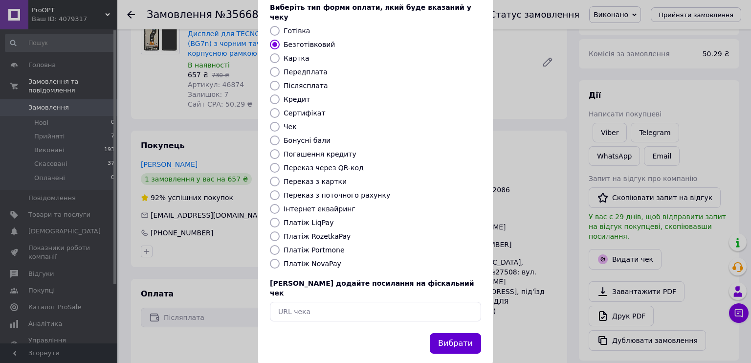
click at [453, 333] on button "Вибрати" at bounding box center [455, 343] width 51 height 21
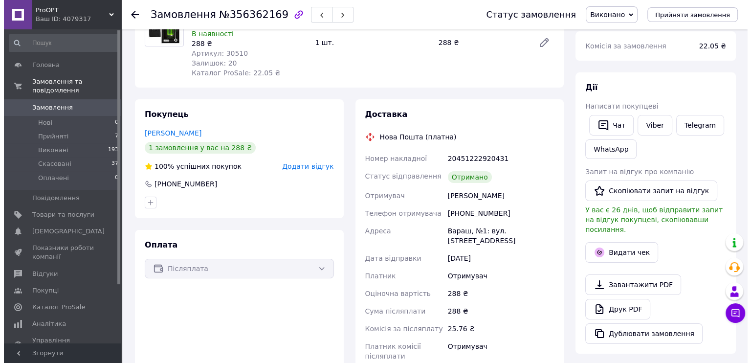
scroll to position [147, 0]
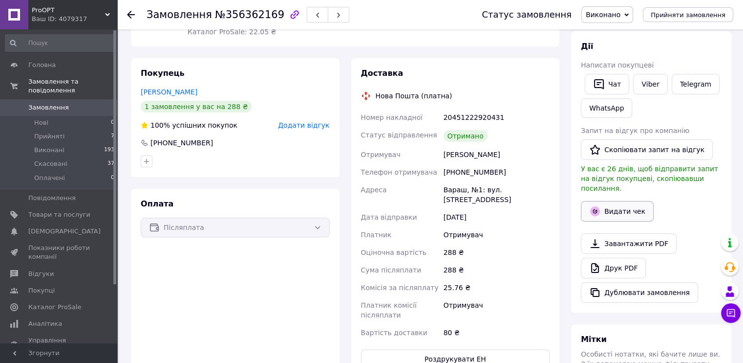
click at [620, 201] on button "Видати чек" at bounding box center [617, 211] width 73 height 21
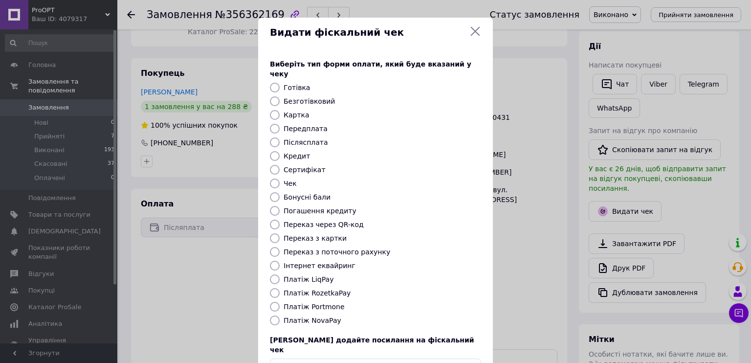
click at [314, 97] on label "Безготівковий" at bounding box center [308, 101] width 51 height 8
click at [280, 96] on input "Безготівковий" at bounding box center [275, 101] width 10 height 10
radio input "true"
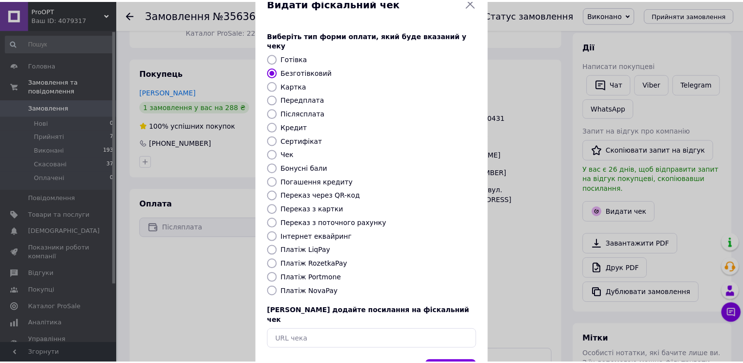
scroll to position [57, 0]
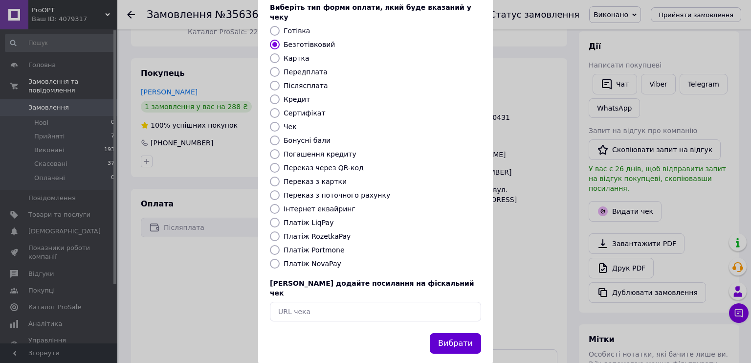
click at [463, 333] on button "Вибрати" at bounding box center [455, 343] width 51 height 21
